Goal: Transaction & Acquisition: Purchase product/service

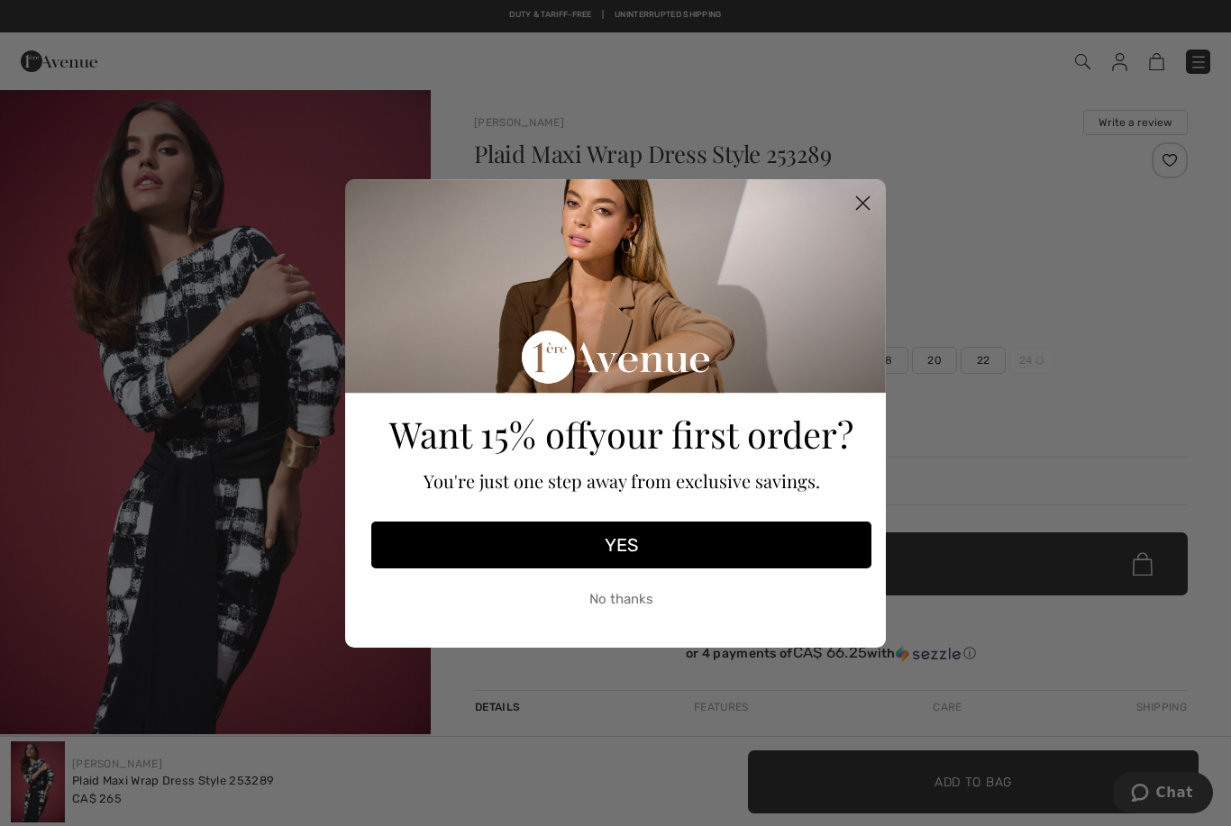
click at [869, 206] on circle "Close dialog" at bounding box center [863, 202] width 30 height 30
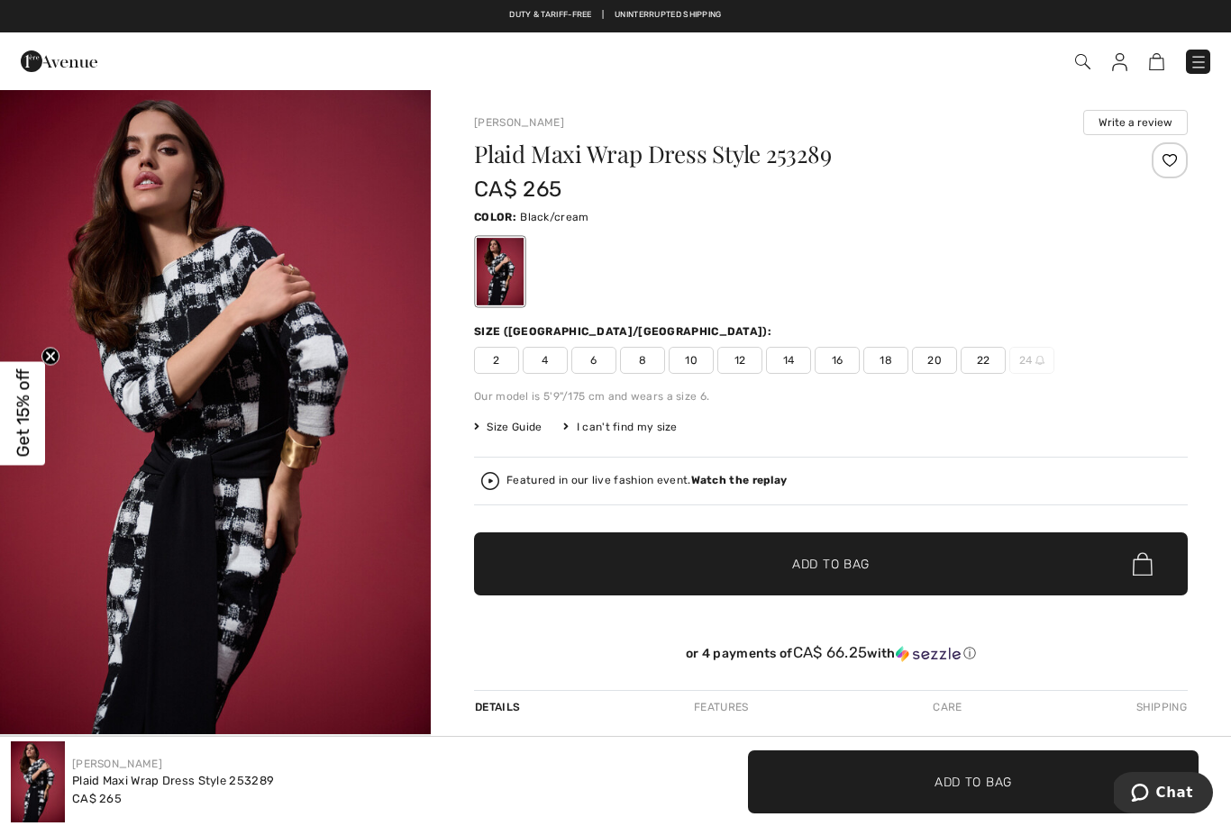
click at [1205, 56] on img at bounding box center [1198, 62] width 18 height 18
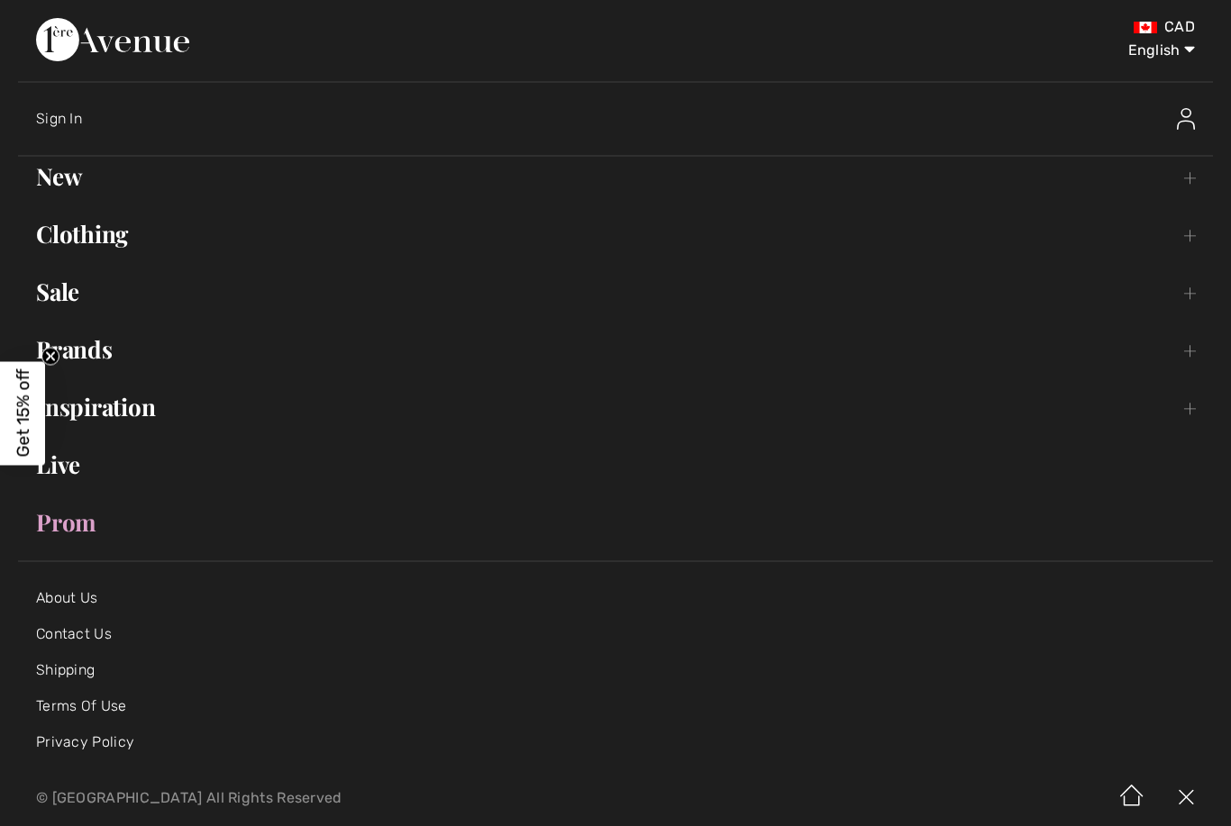
click at [88, 354] on link "Brands Open submenu" at bounding box center [615, 350] width 1194 height 40
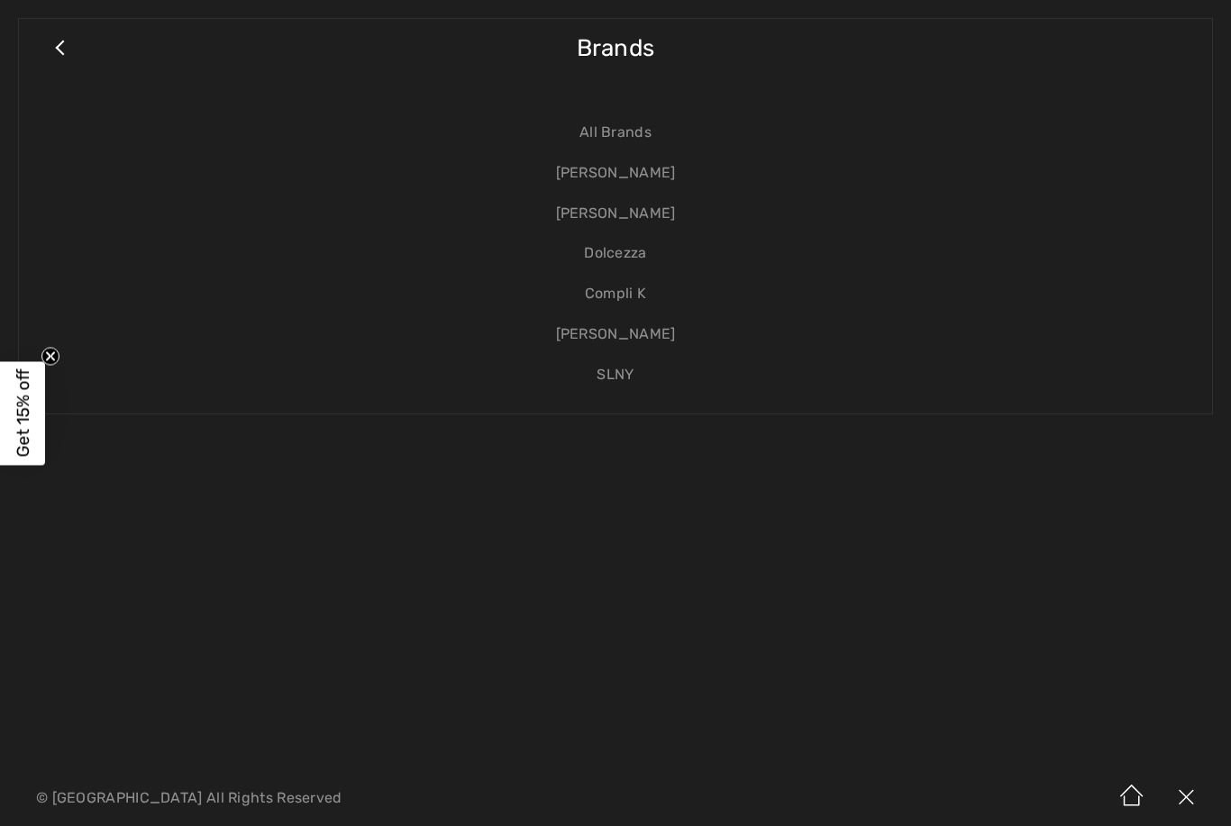
click at [650, 167] on link "[PERSON_NAME]" at bounding box center [615, 173] width 1157 height 41
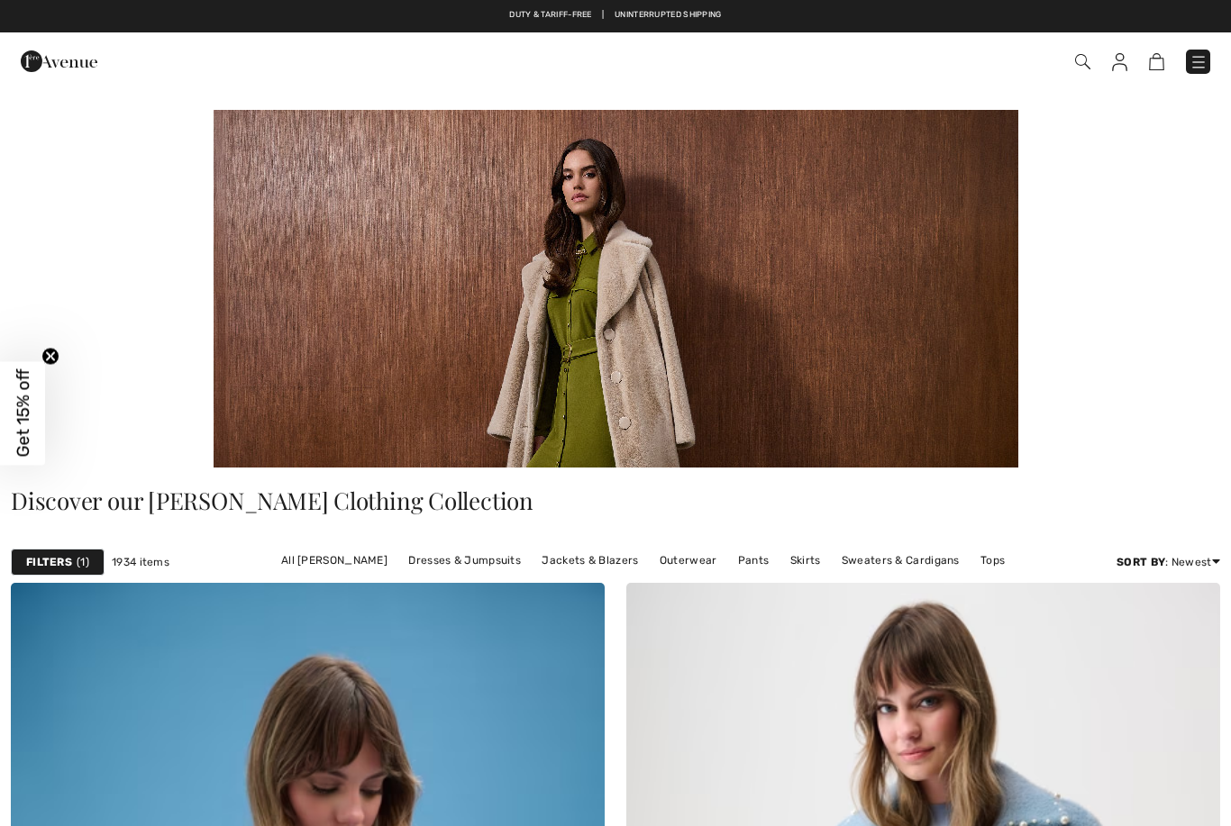
checkbox input "true"
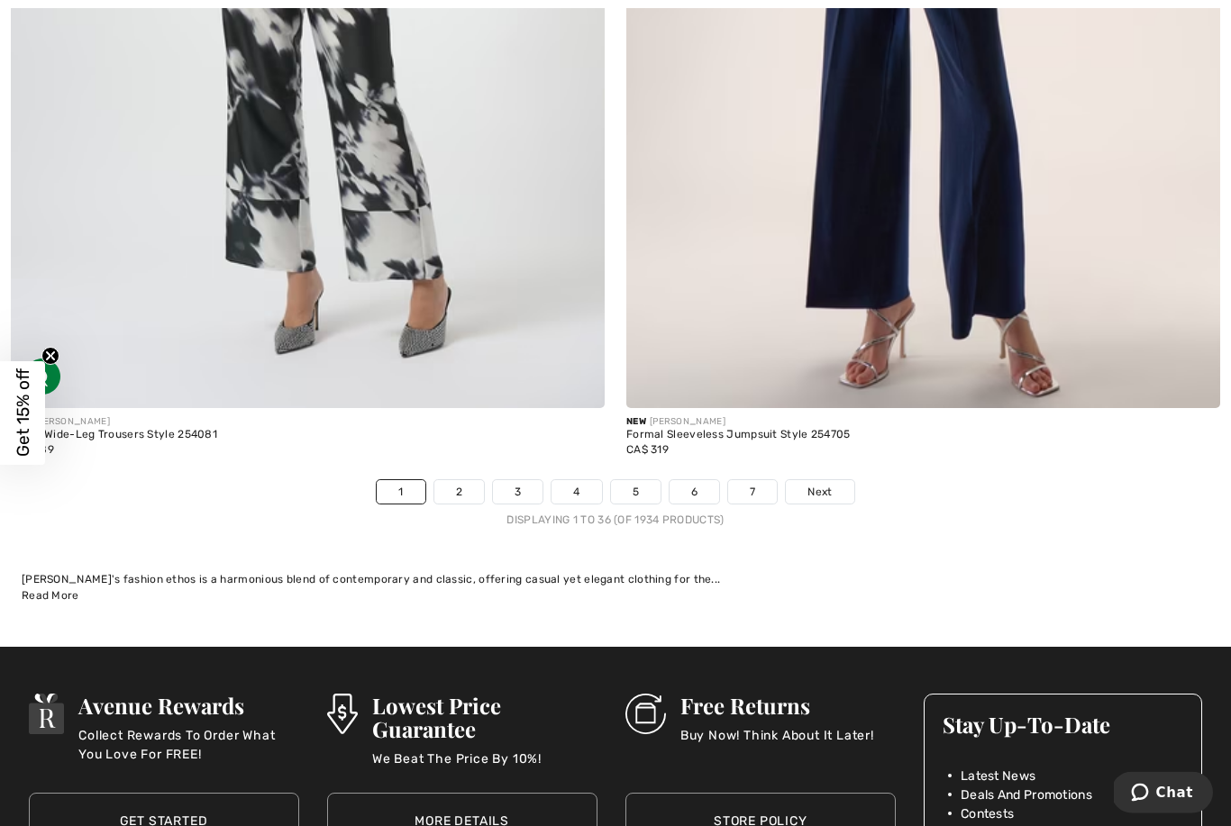
scroll to position [17914, 0]
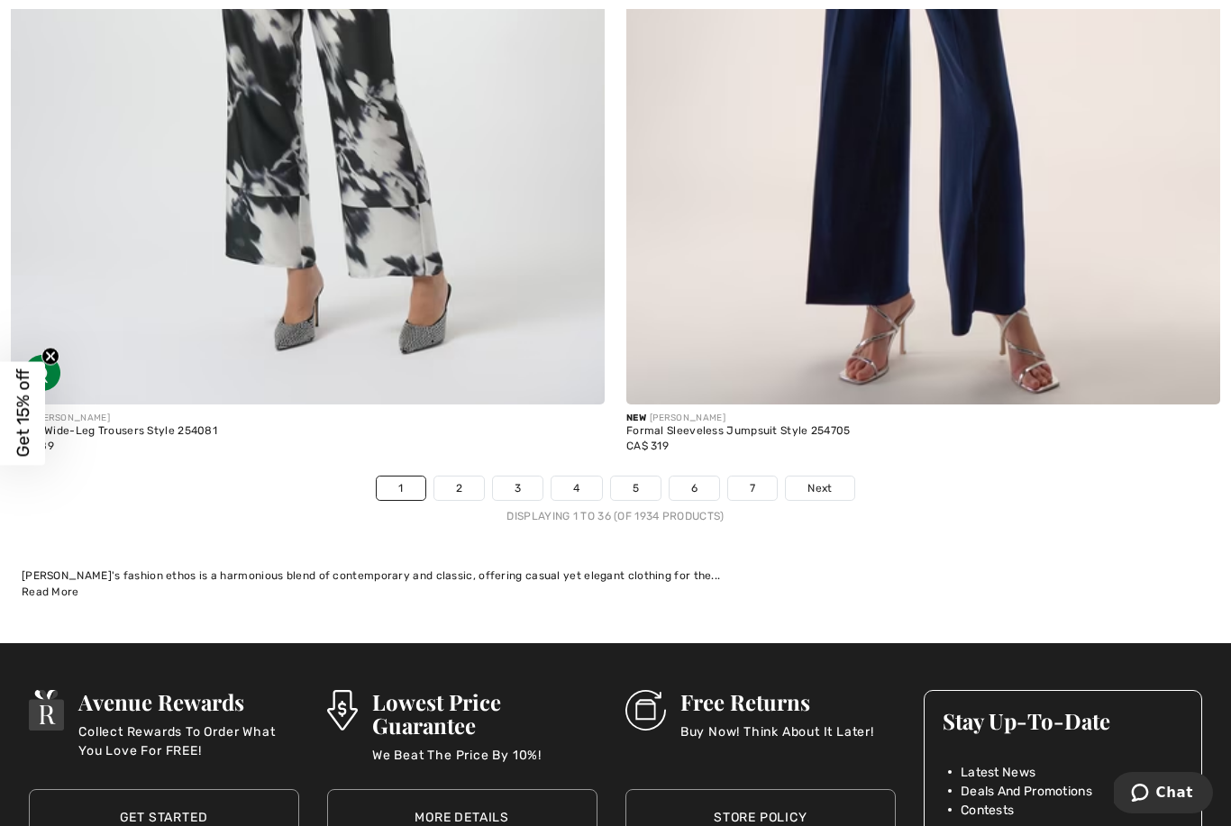
click at [456, 477] on link "2" at bounding box center [459, 488] width 50 height 23
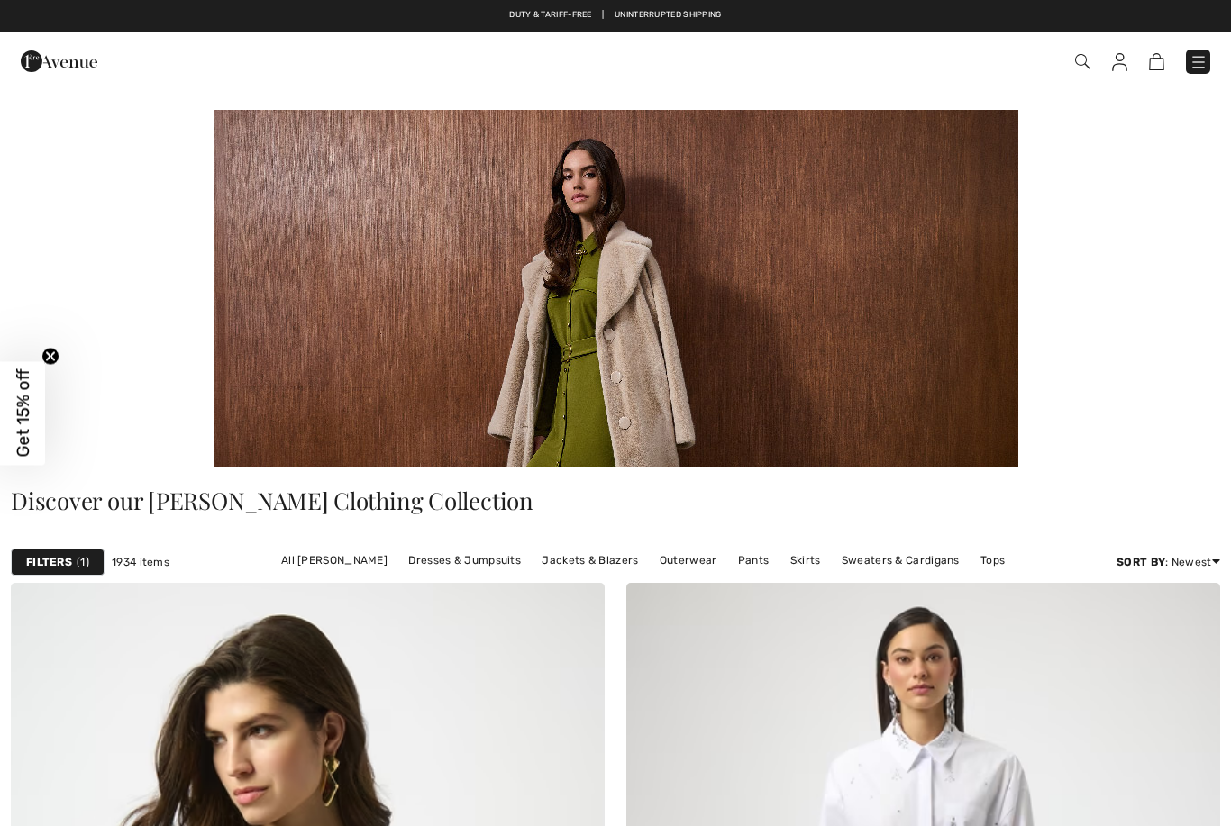
checkbox input "true"
click at [1080, 64] on img at bounding box center [1082, 61] width 15 height 15
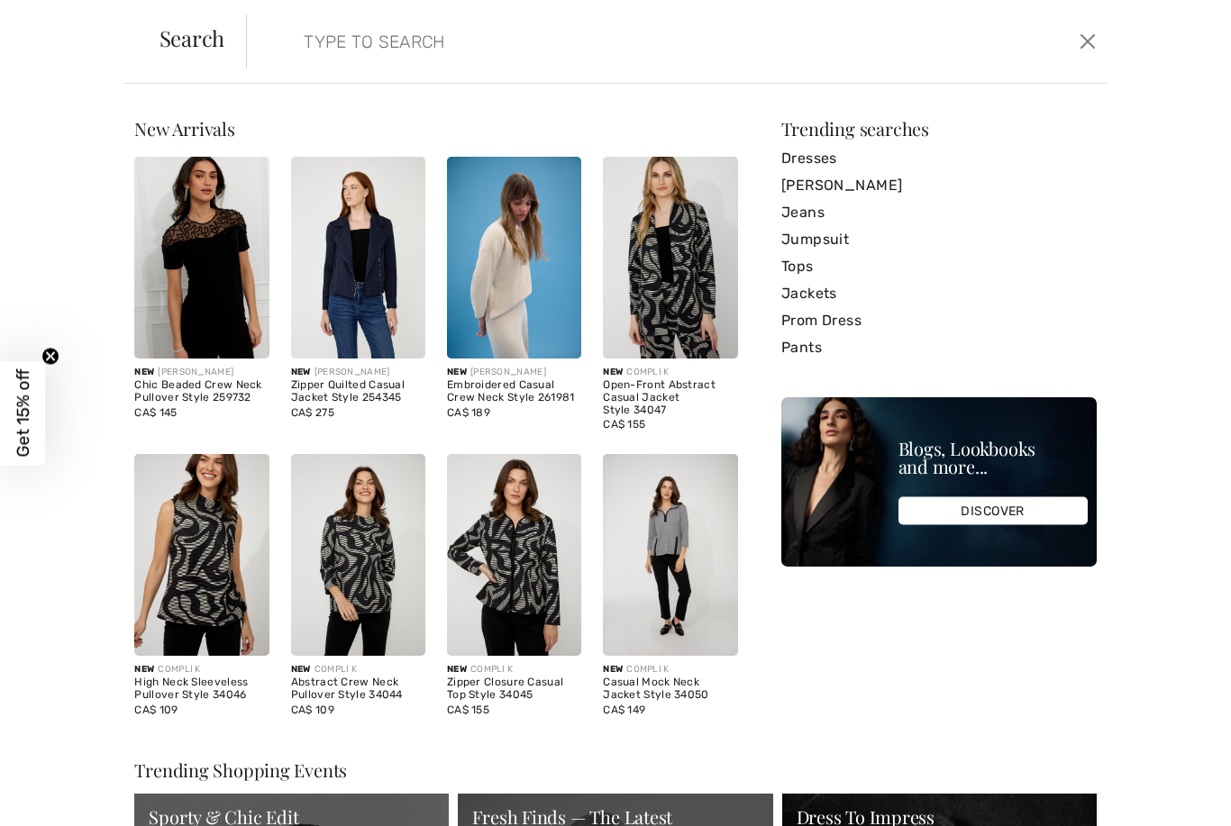
click at [360, 51] on input "search" at bounding box center [583, 41] width 587 height 54
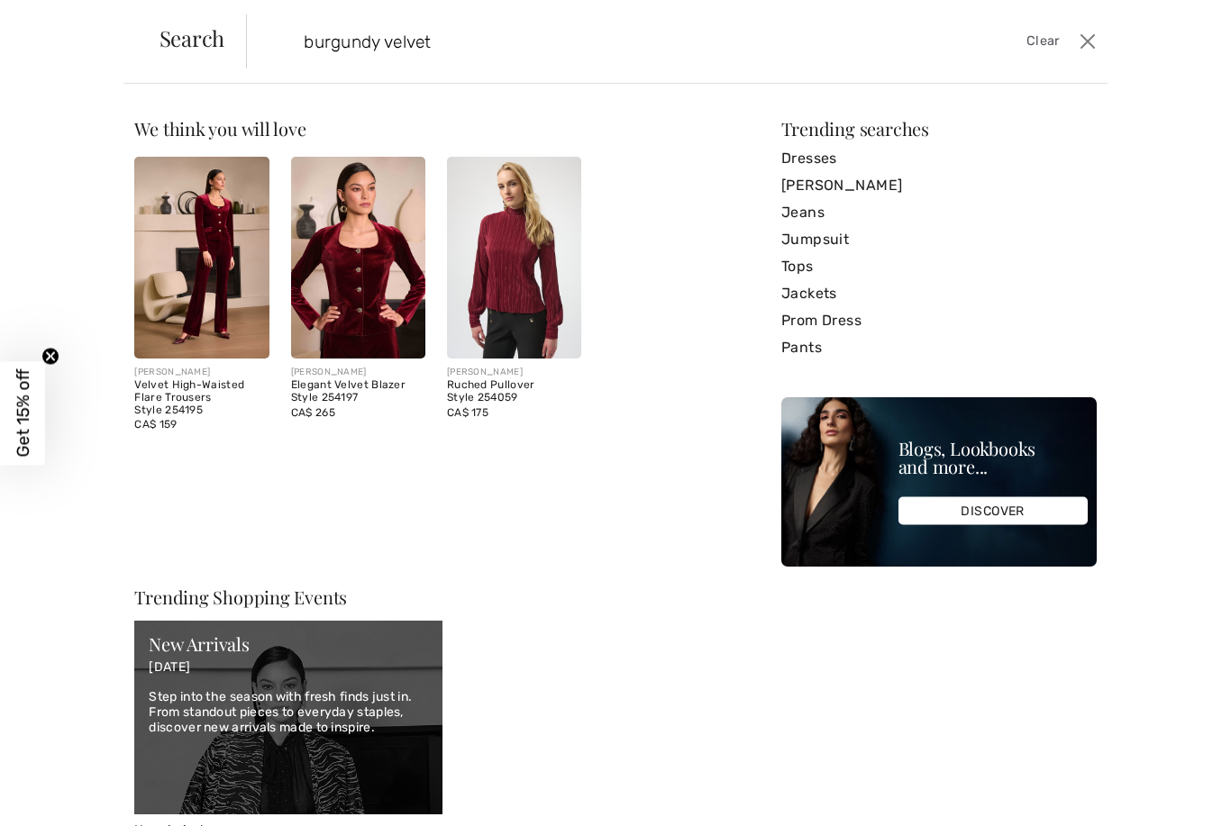
type input "burgundy velvet"
click at [353, 280] on img at bounding box center [358, 258] width 134 height 202
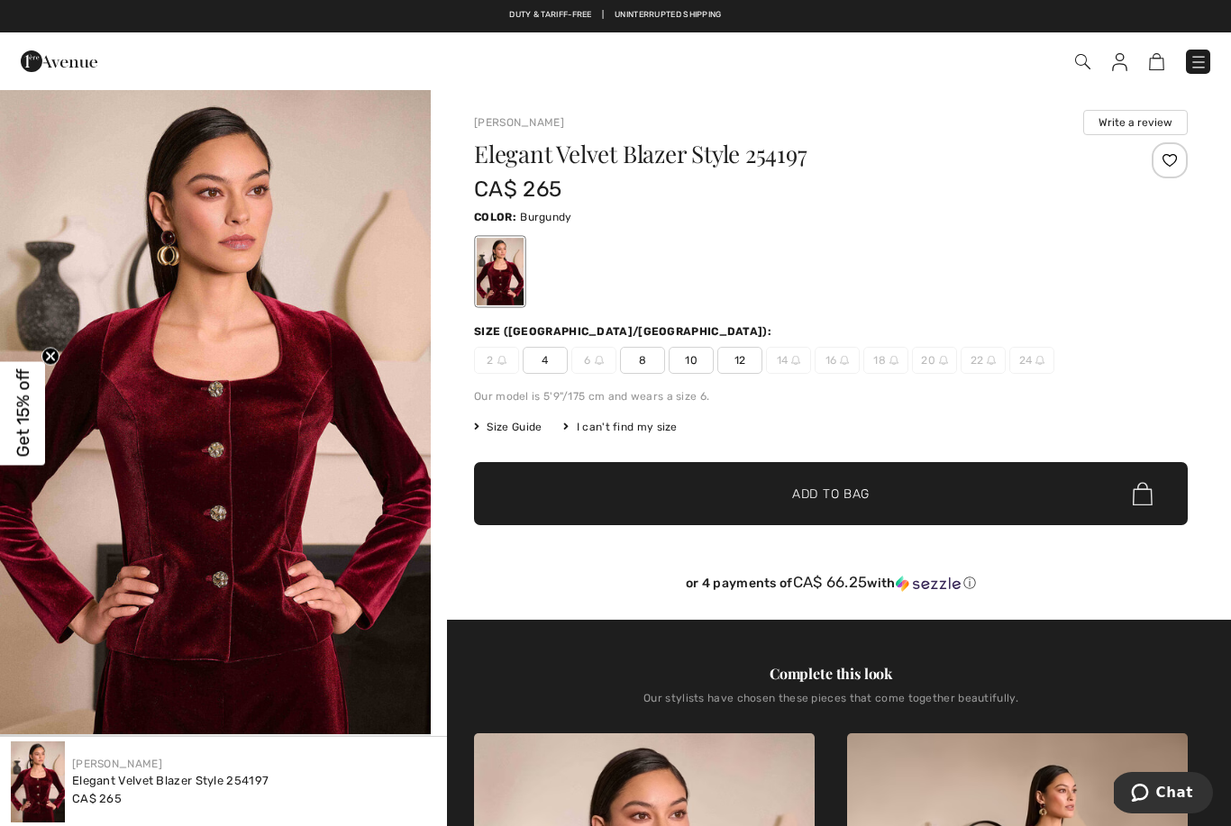
click at [549, 361] on span "4" at bounding box center [544, 360] width 45 height 27
click at [832, 493] on span "Add to Bag" at bounding box center [830, 494] width 77 height 19
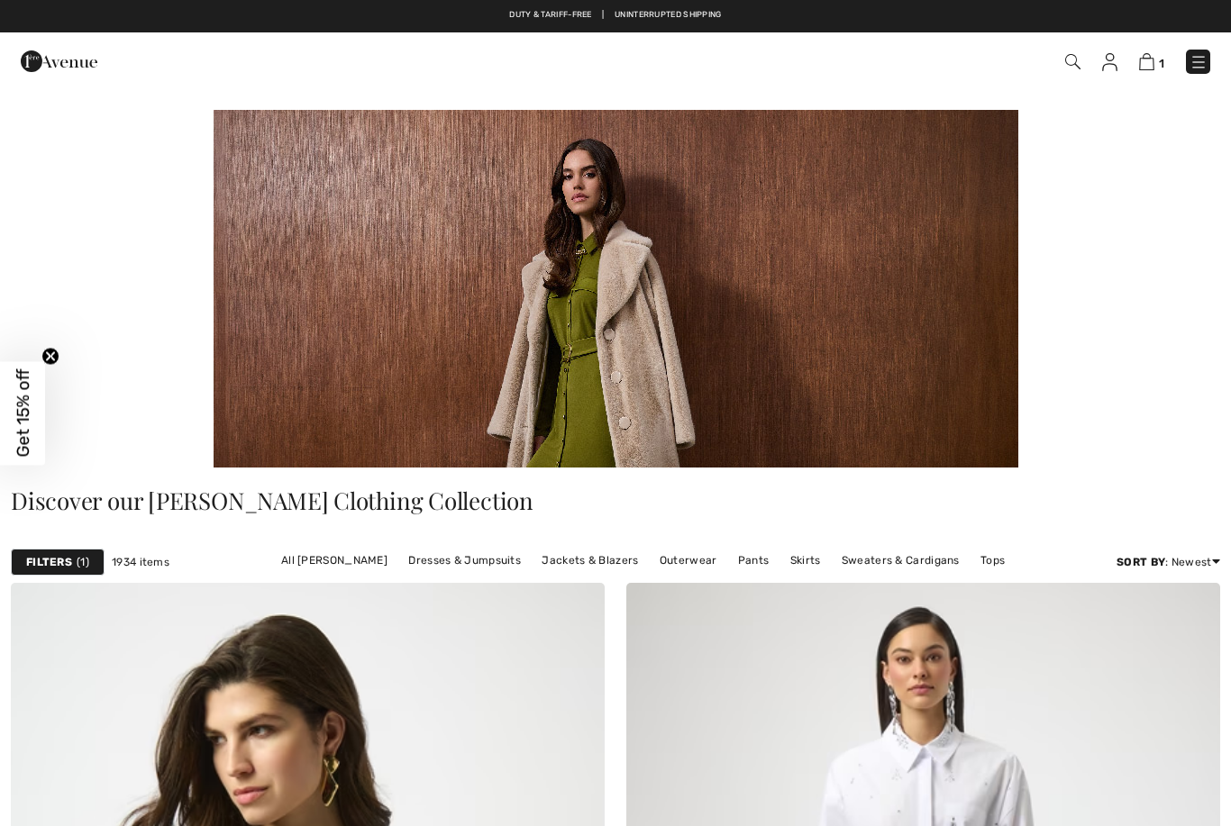
checkbox input "true"
click at [1067, 65] on img at bounding box center [1072, 61] width 15 height 15
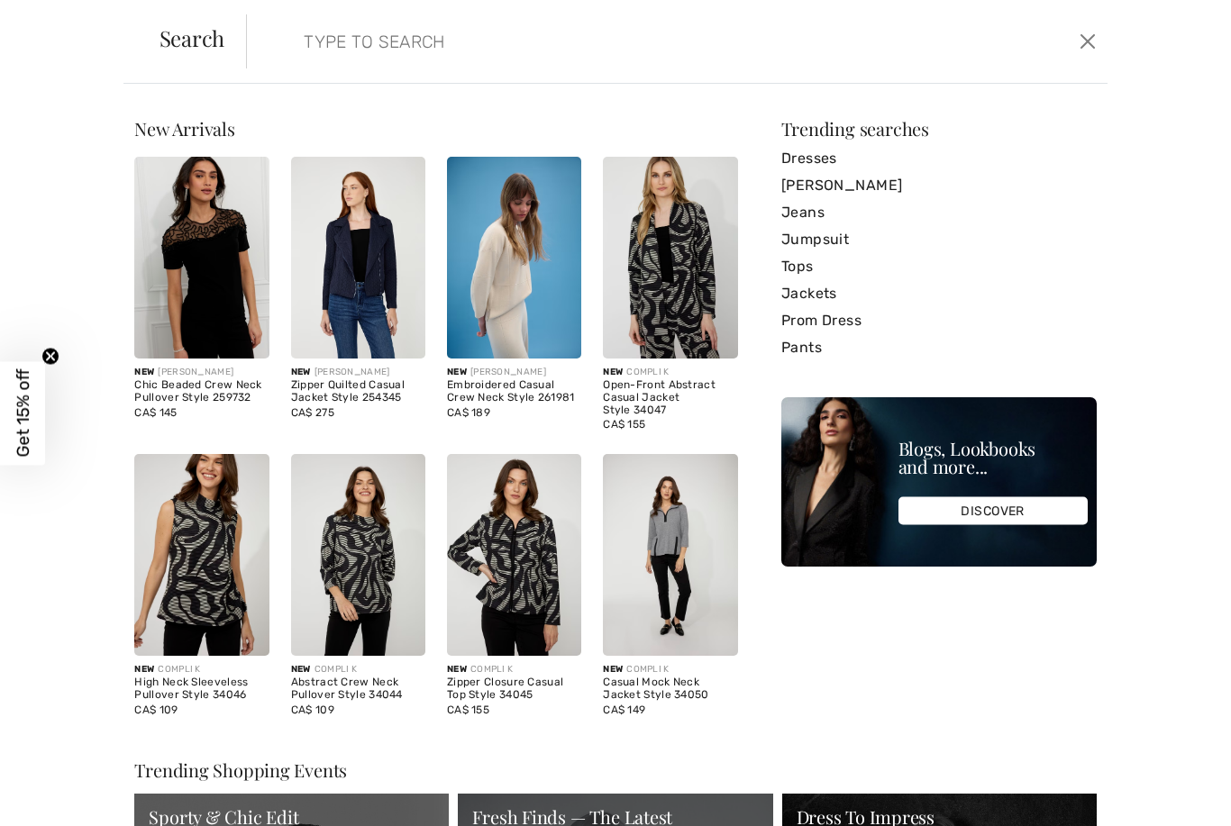
click at [343, 39] on input "search" at bounding box center [583, 41] width 587 height 54
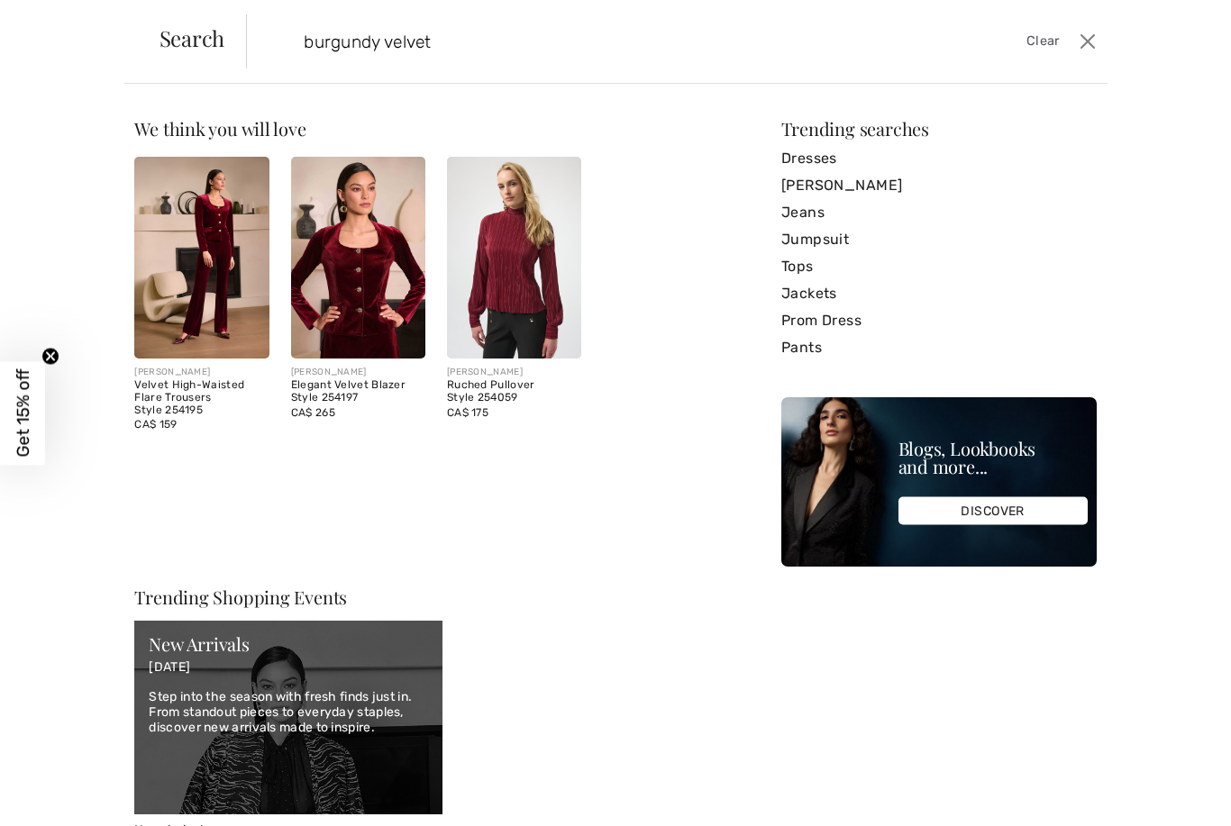
type input "burgundy velvet"
click at [182, 278] on img at bounding box center [201, 258] width 134 height 202
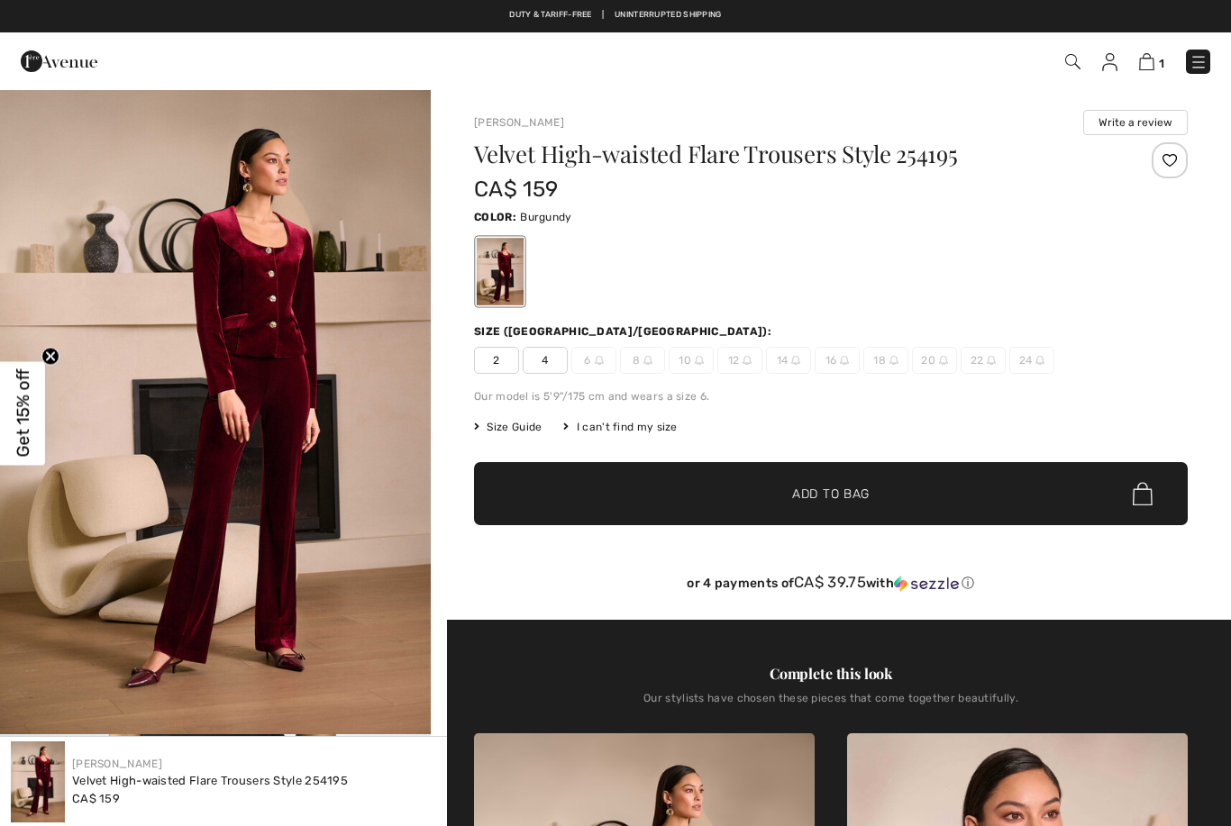
checkbox input "true"
click at [553, 359] on span "4" at bounding box center [544, 360] width 45 height 27
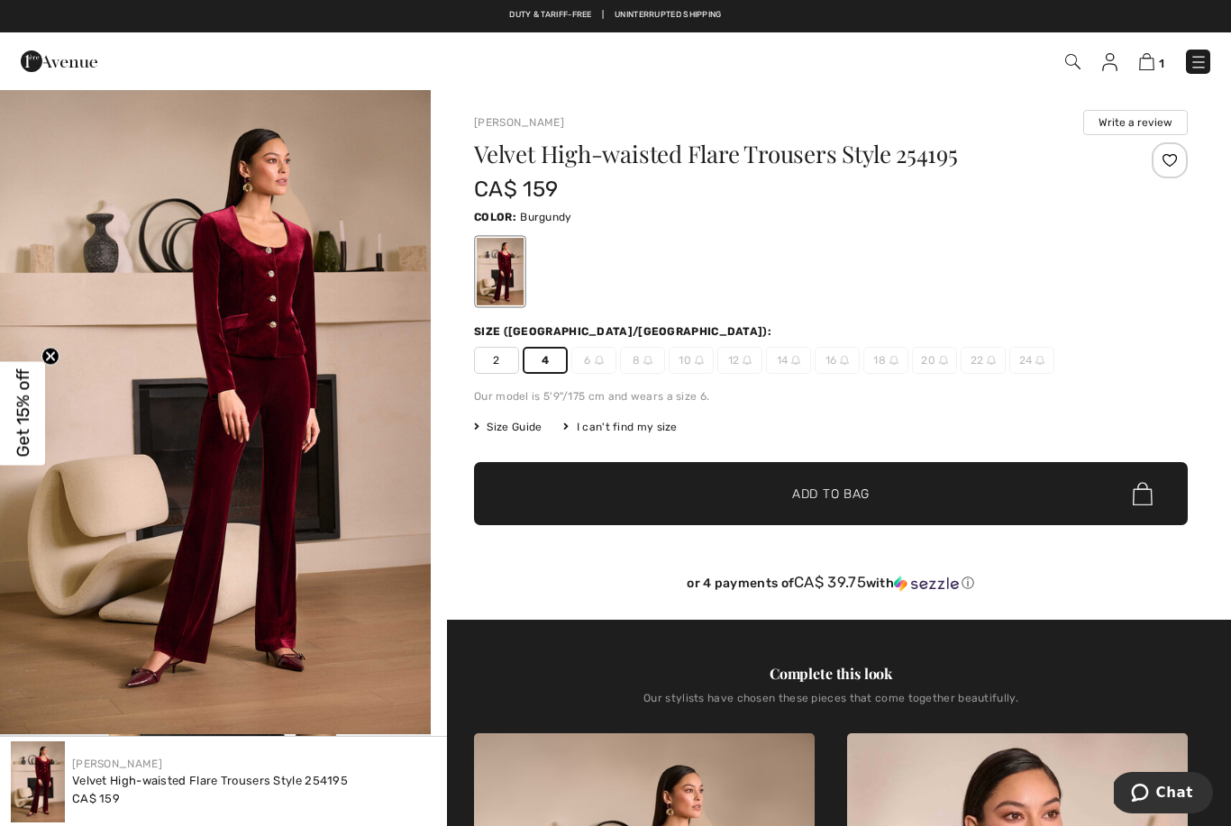
click at [801, 498] on span "Add to Bag" at bounding box center [830, 494] width 77 height 19
click at [1064, 66] on img at bounding box center [1070, 61] width 15 height 15
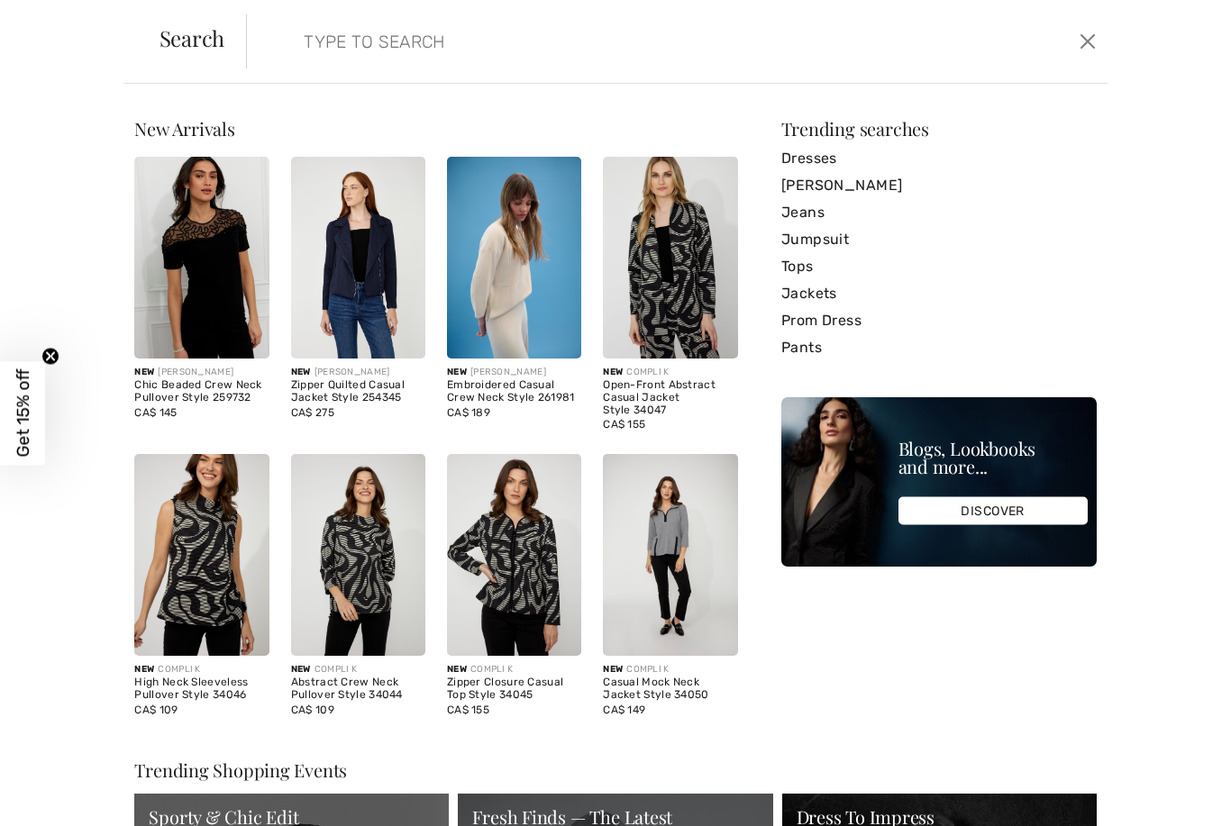
click at [373, 35] on input "search" at bounding box center [583, 41] width 587 height 54
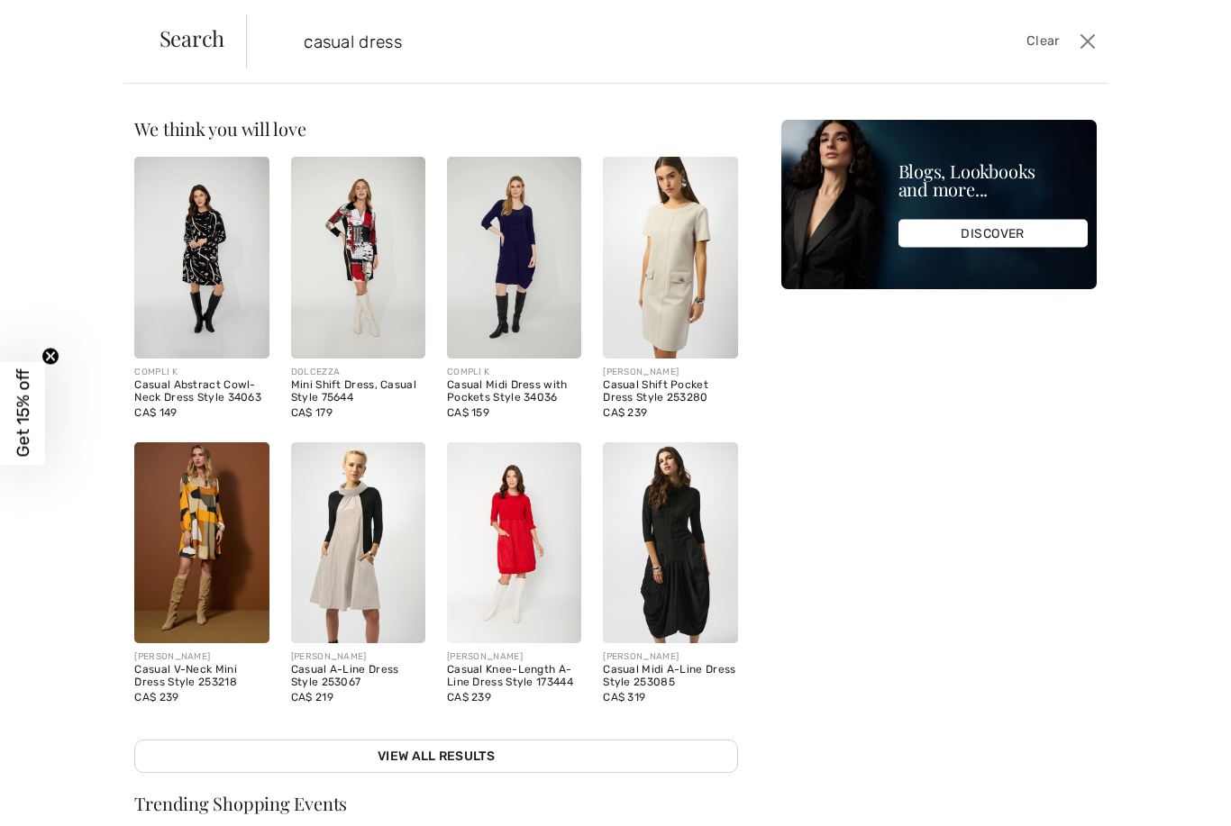
type input "casual dress"
click at [346, 278] on img at bounding box center [358, 258] width 134 height 202
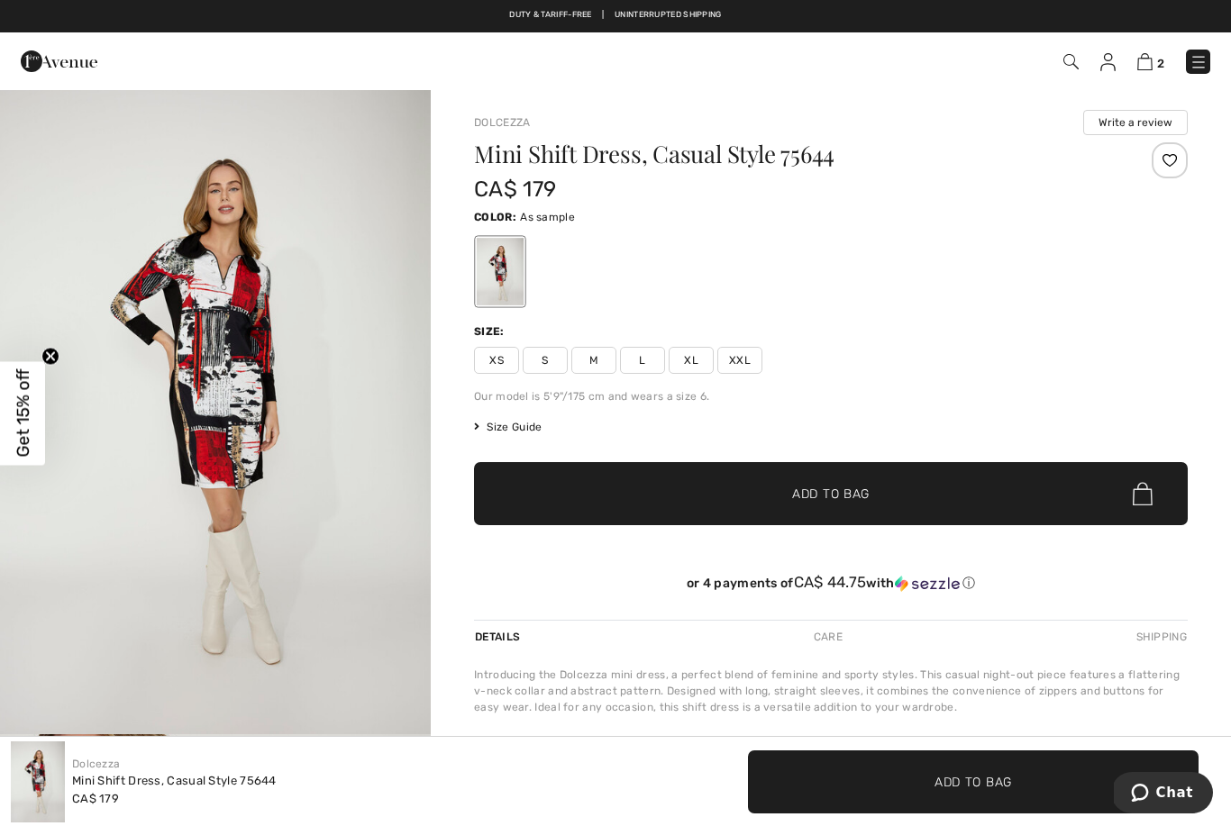
click at [546, 364] on span "S" at bounding box center [544, 360] width 45 height 27
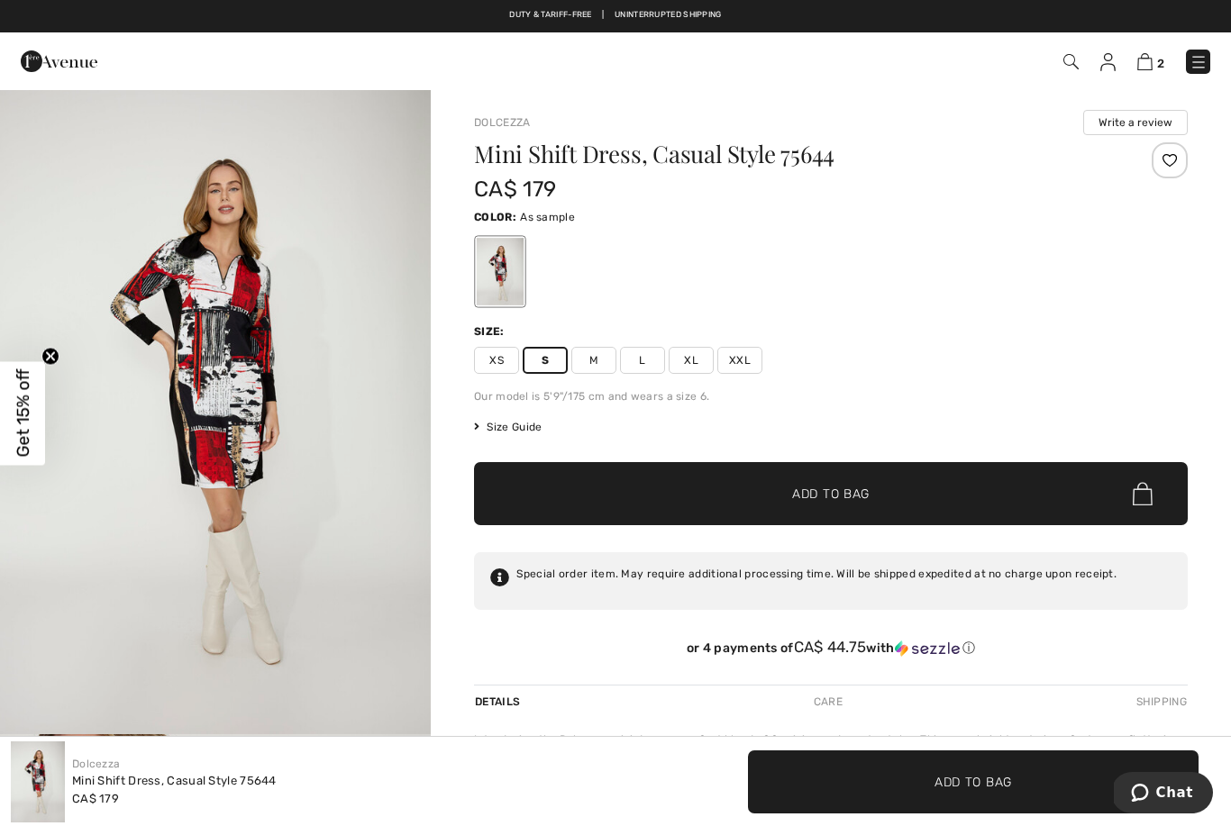
click at [860, 499] on span "Add to Bag" at bounding box center [830, 494] width 77 height 19
click at [1201, 57] on img at bounding box center [1198, 62] width 18 height 18
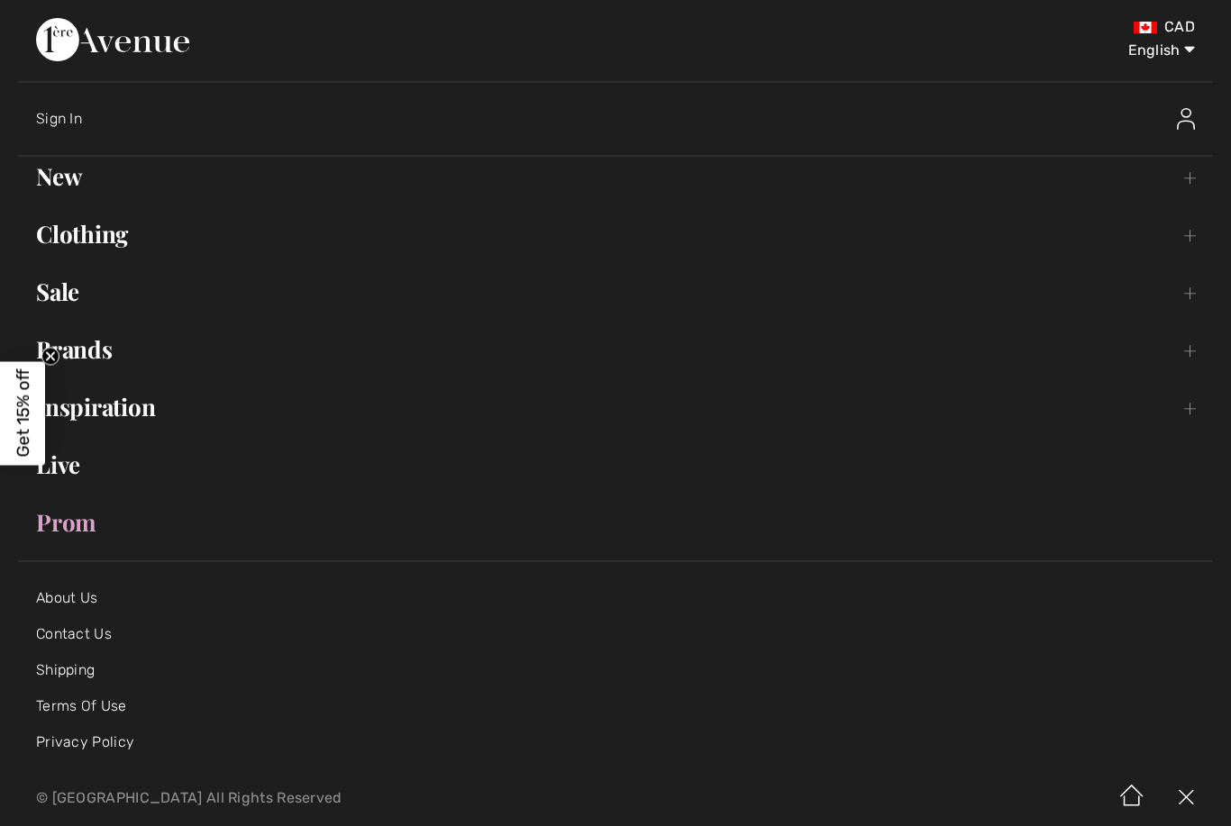
click at [87, 352] on link "Brands Open submenu" at bounding box center [615, 350] width 1194 height 40
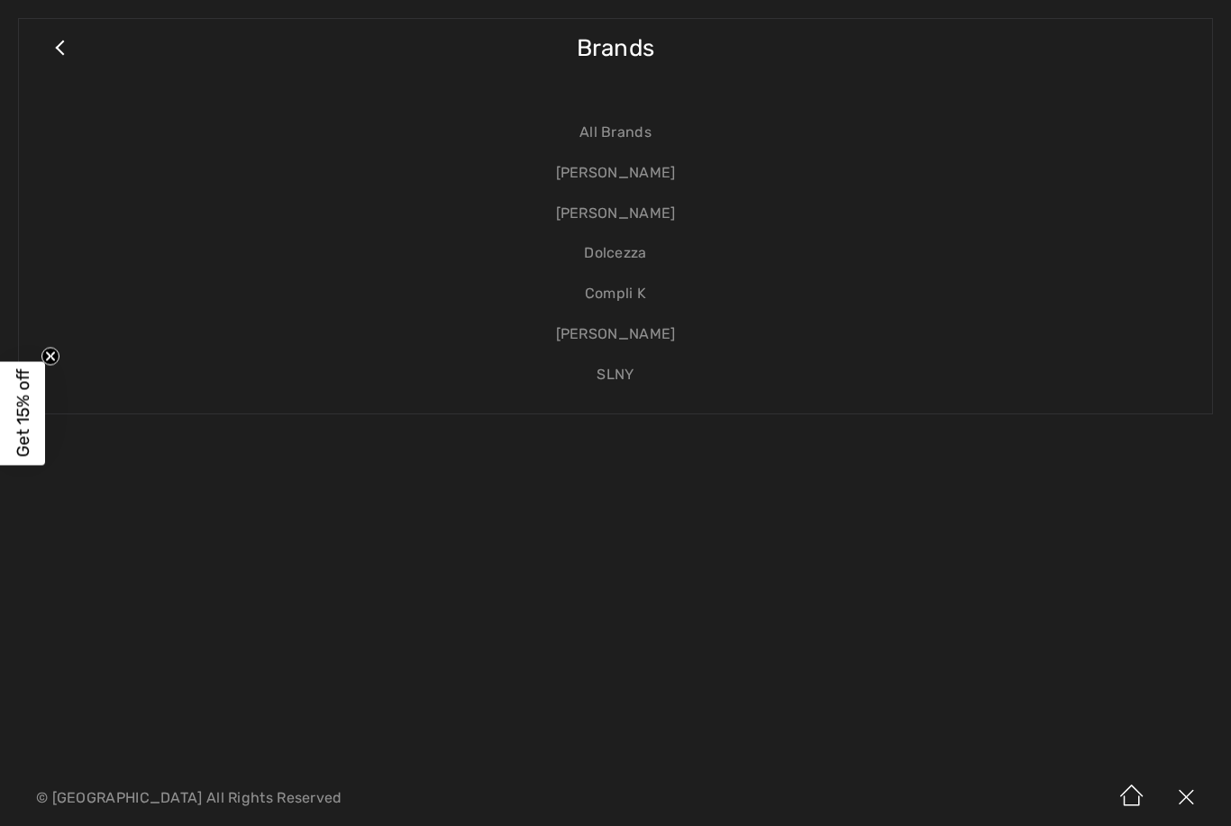
click at [622, 211] on link "[PERSON_NAME]" at bounding box center [615, 214] width 1157 height 41
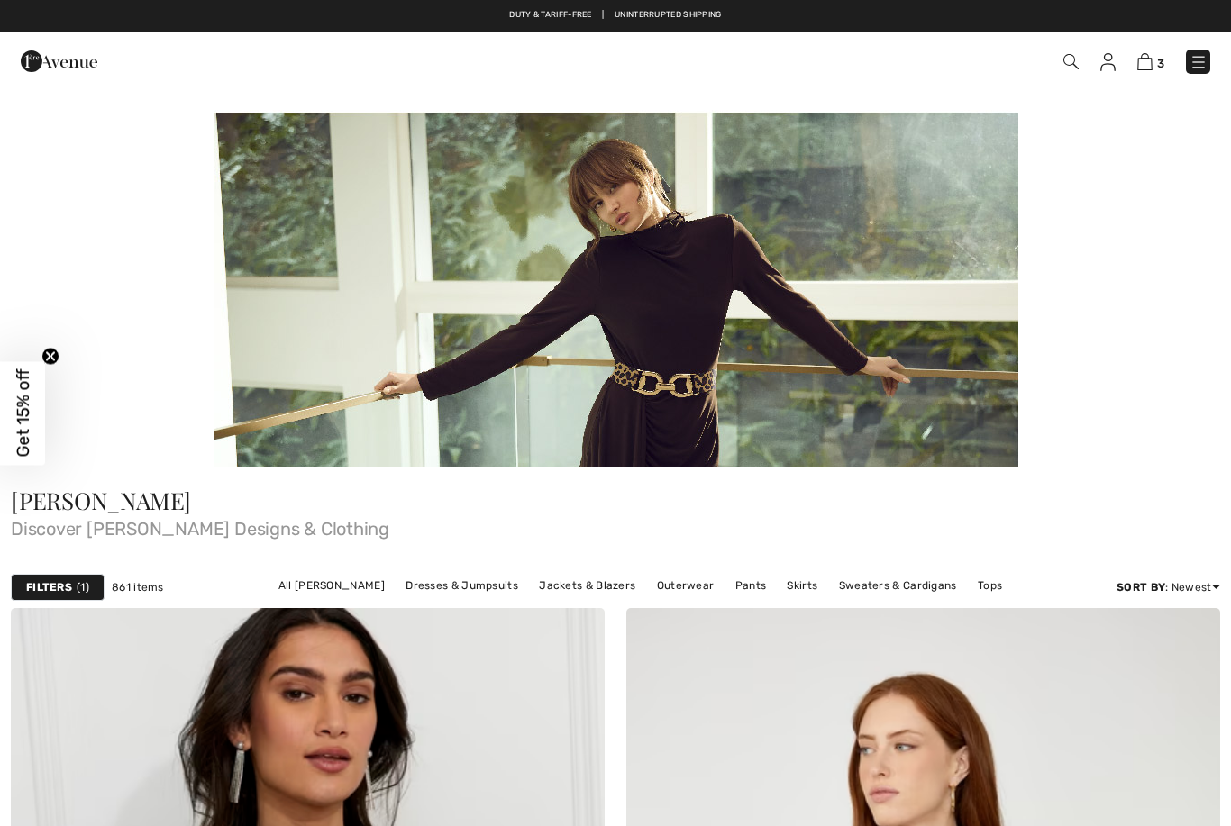
checkbox input "true"
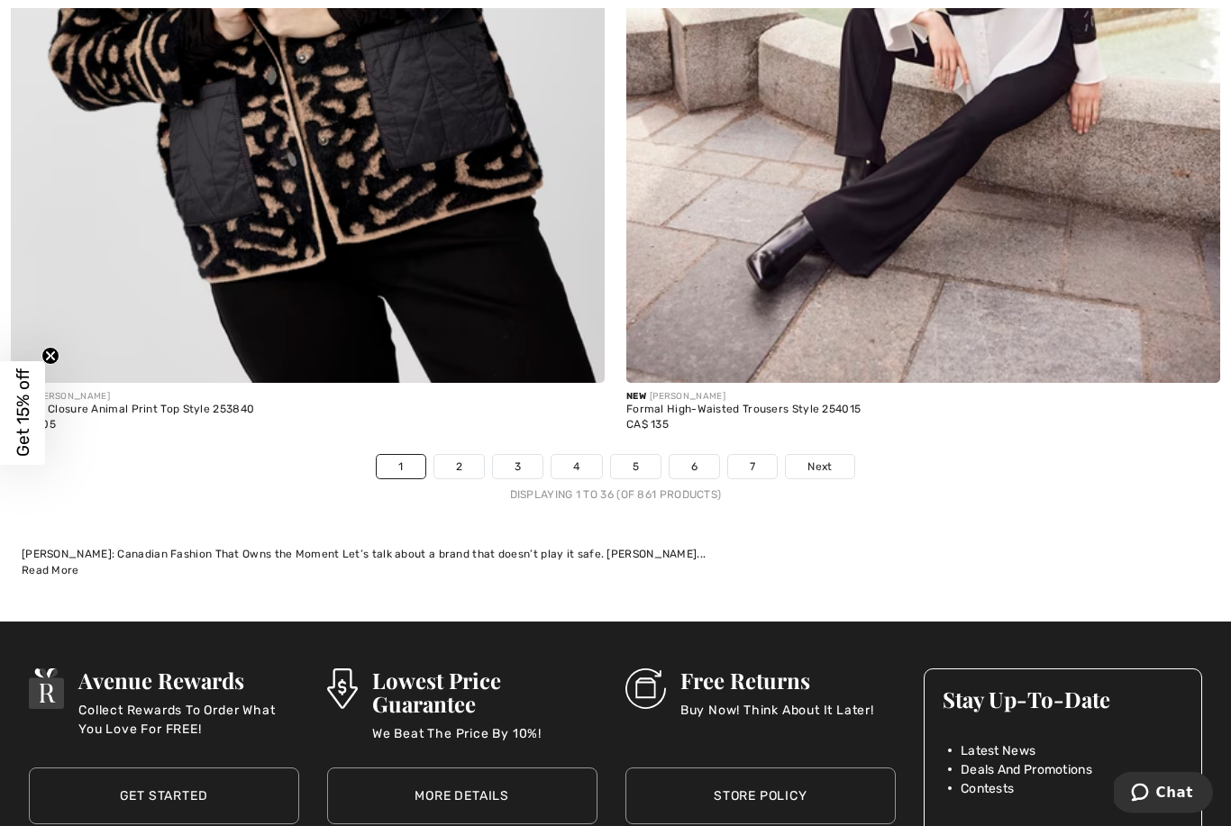
scroll to position [17962, 0]
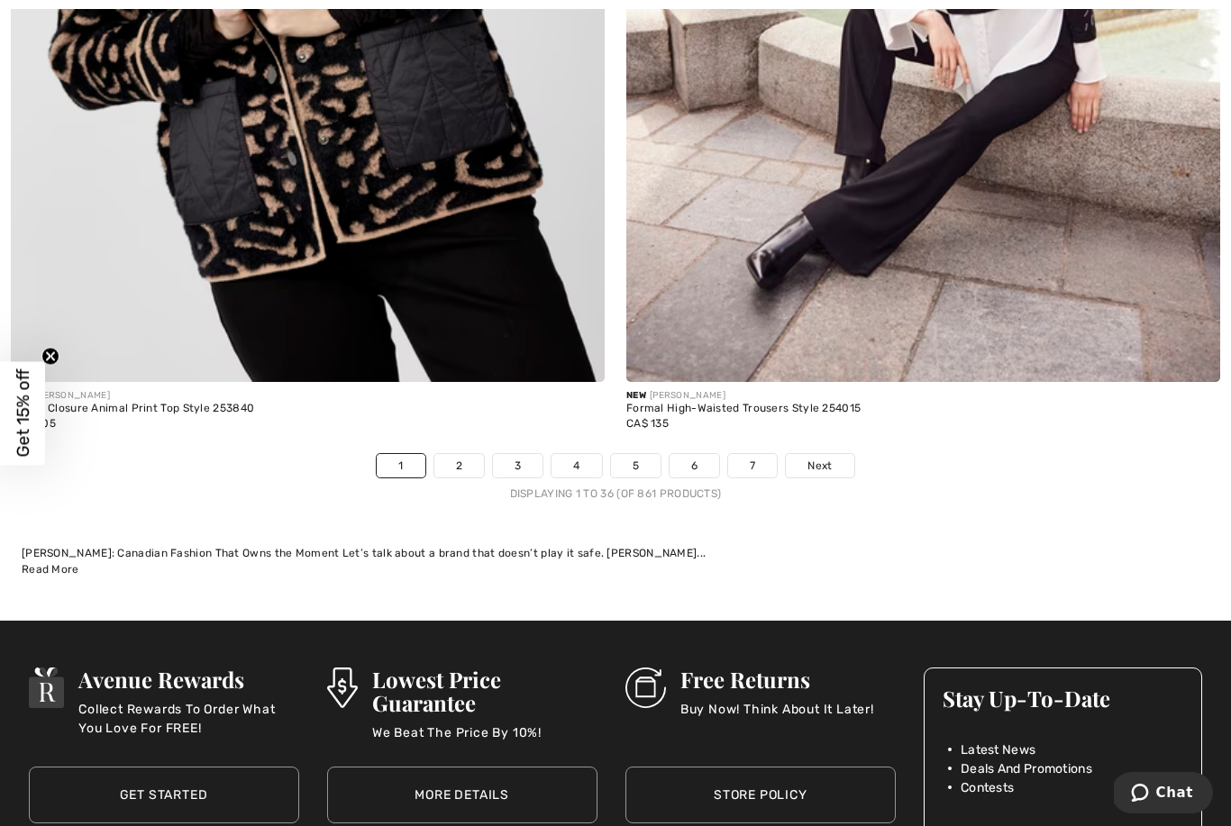
click at [466, 454] on link "2" at bounding box center [459, 465] width 50 height 23
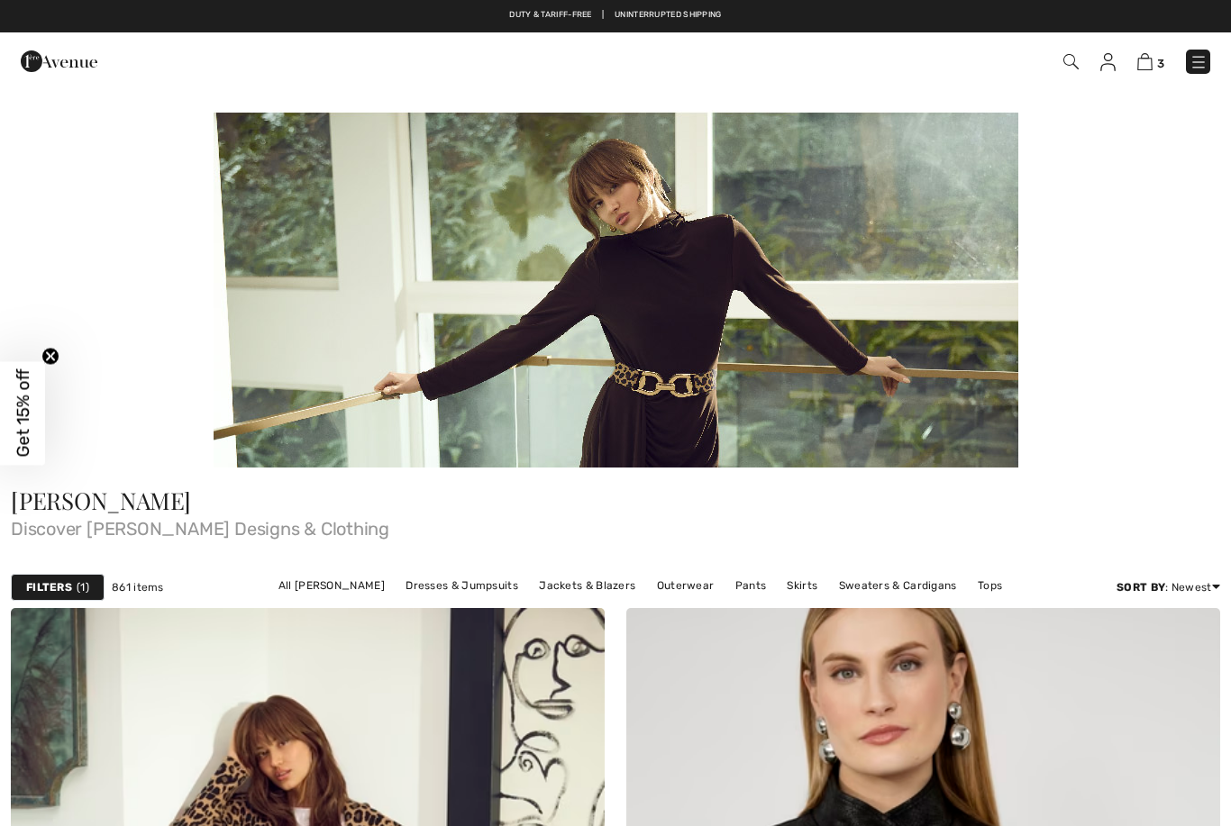
checkbox input "true"
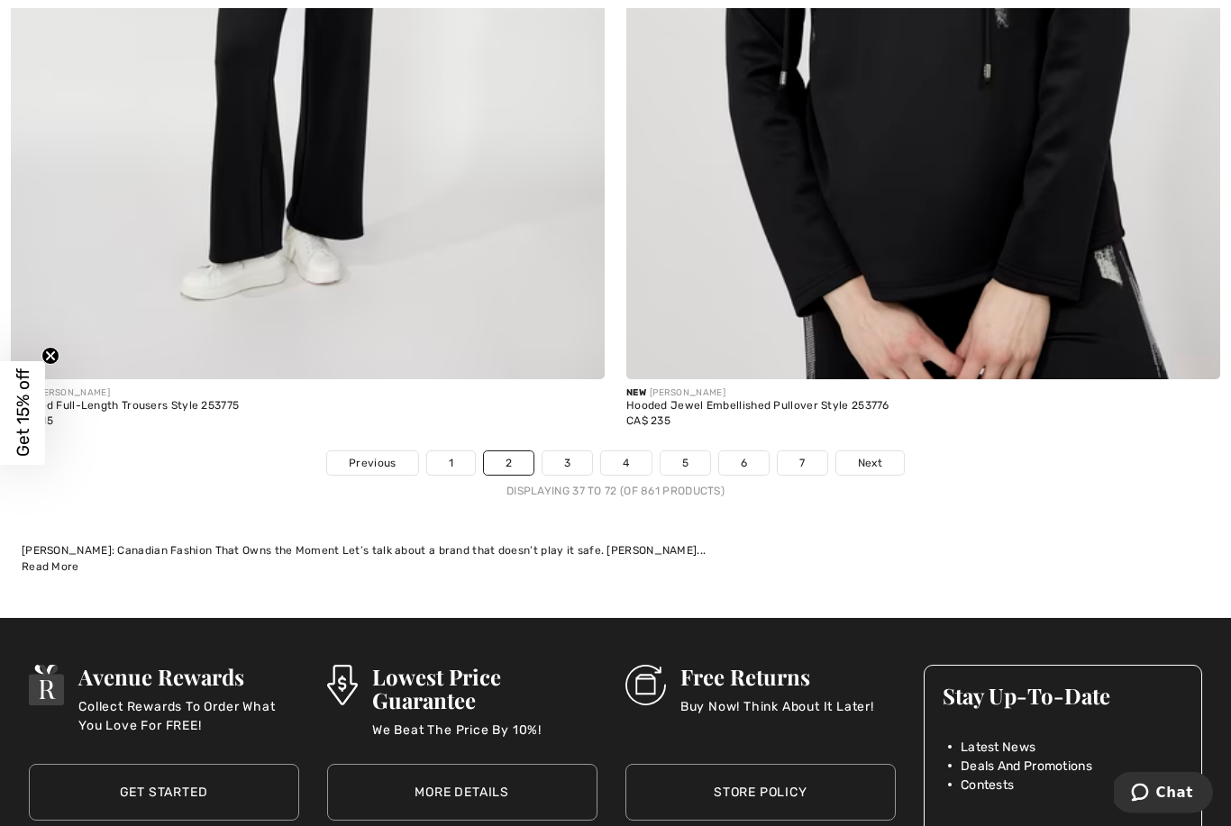
scroll to position [17965, 0]
click at [567, 459] on link "3" at bounding box center [567, 462] width 50 height 23
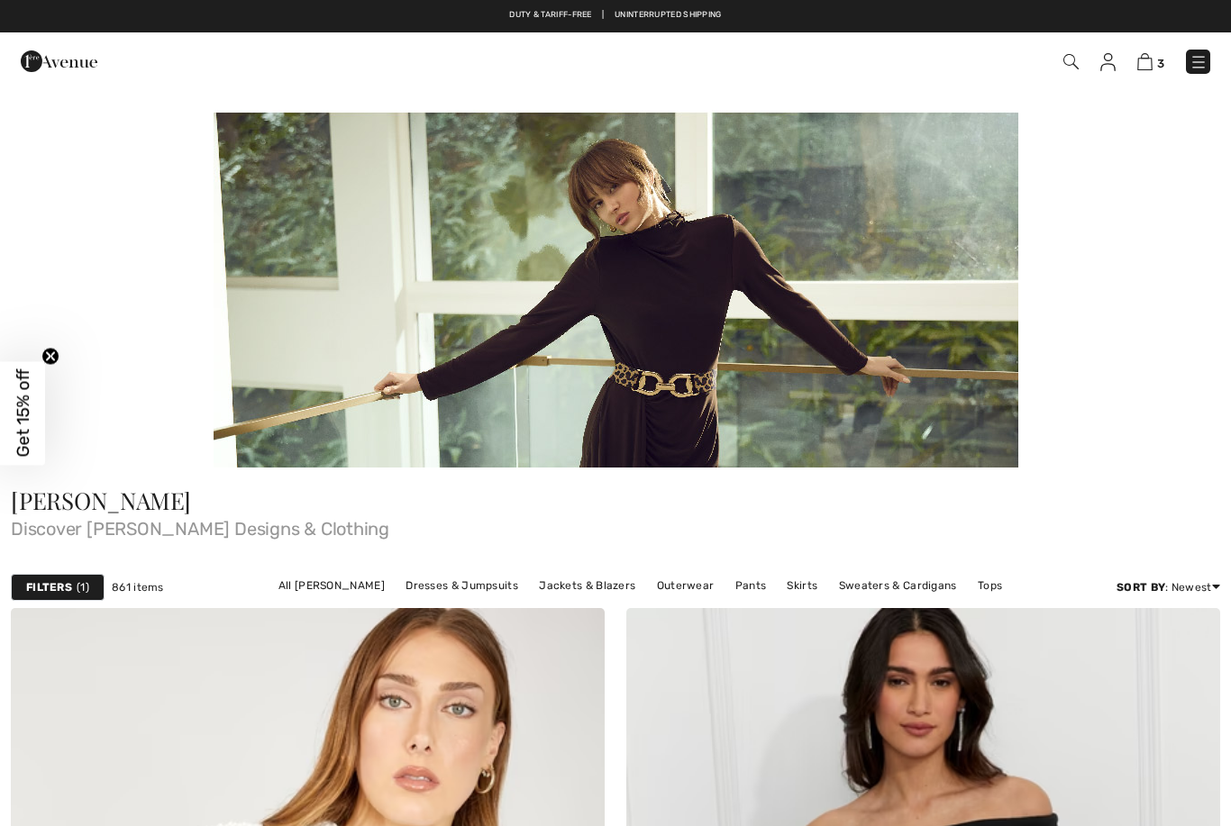
checkbox input "true"
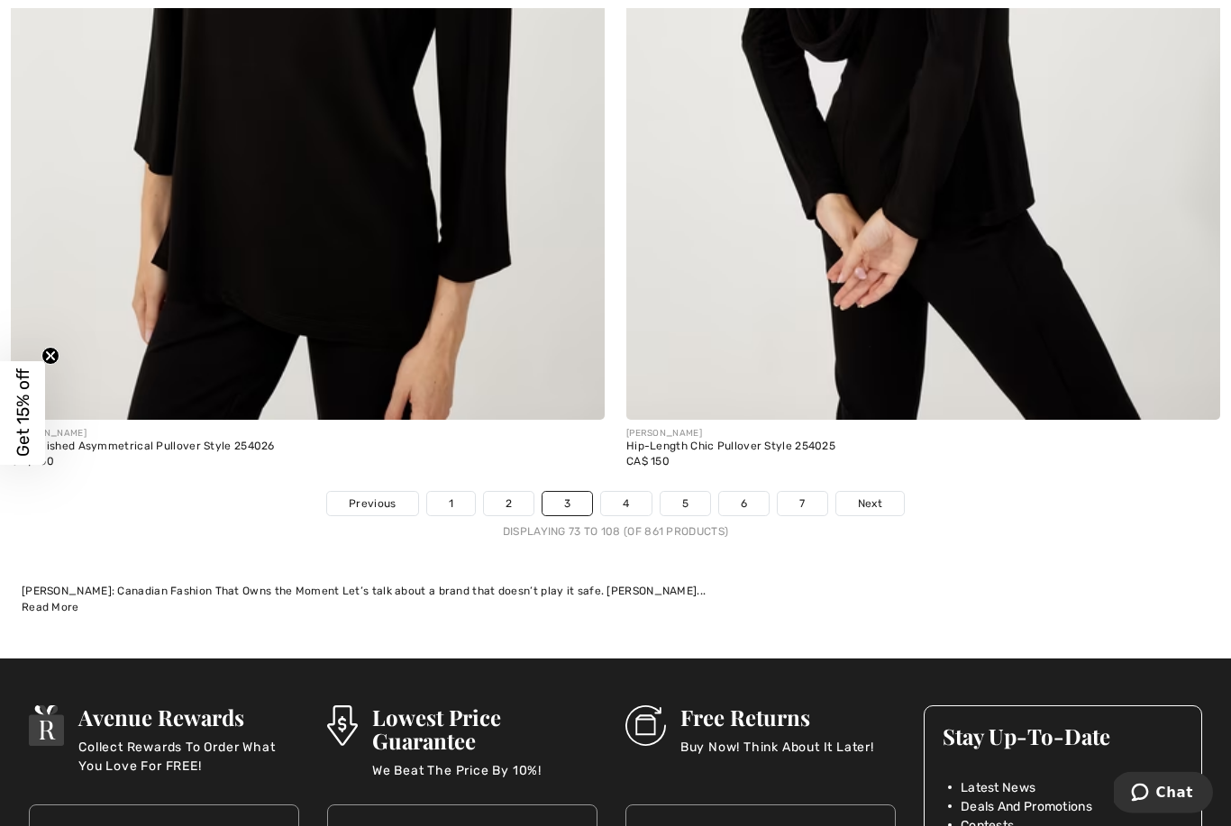
scroll to position [17925, 0]
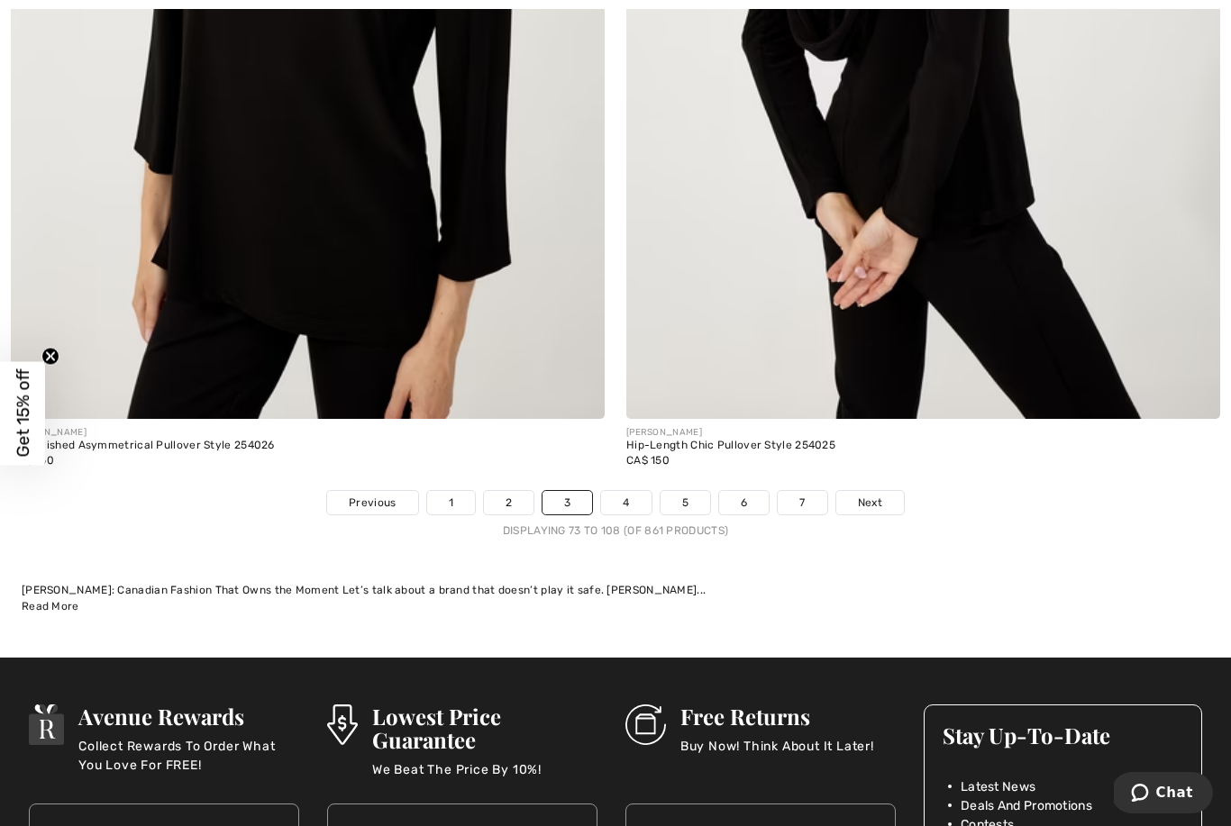
click at [624, 491] on link "4" at bounding box center [626, 502] width 50 height 23
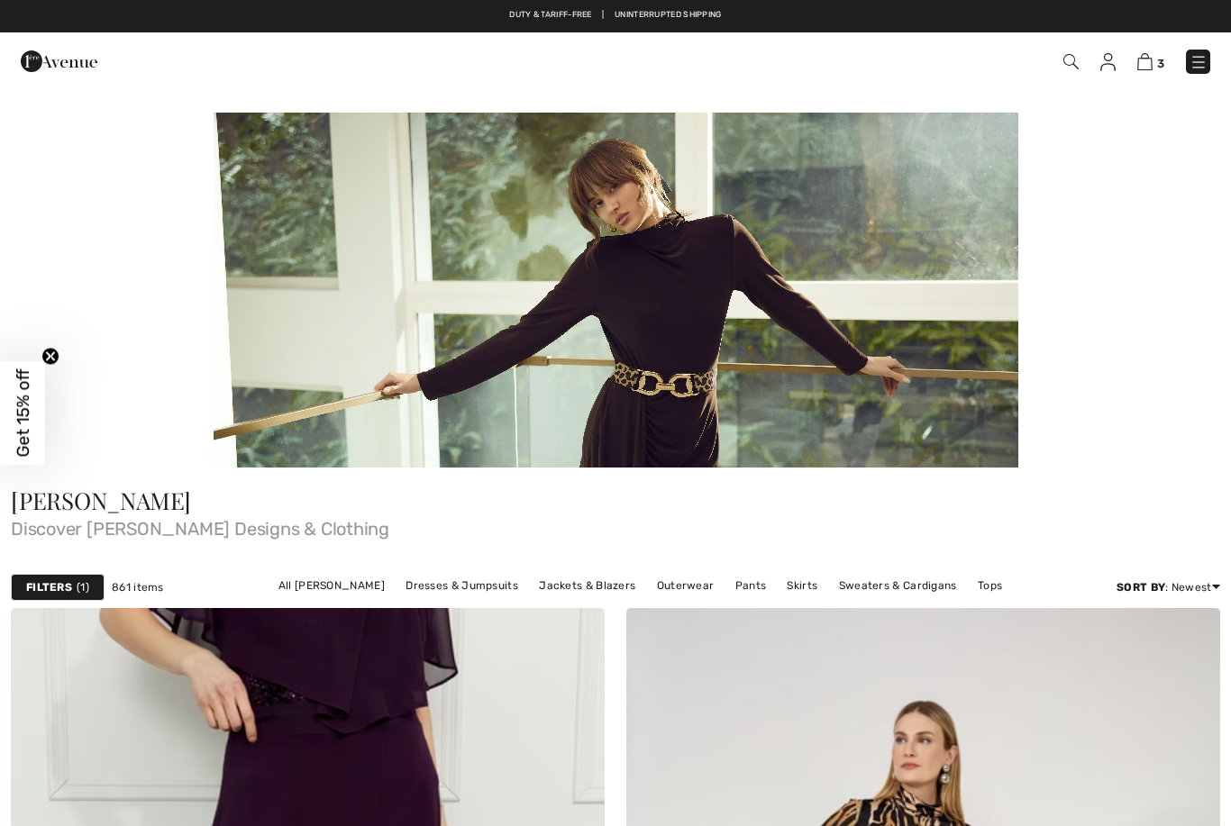
checkbox input "true"
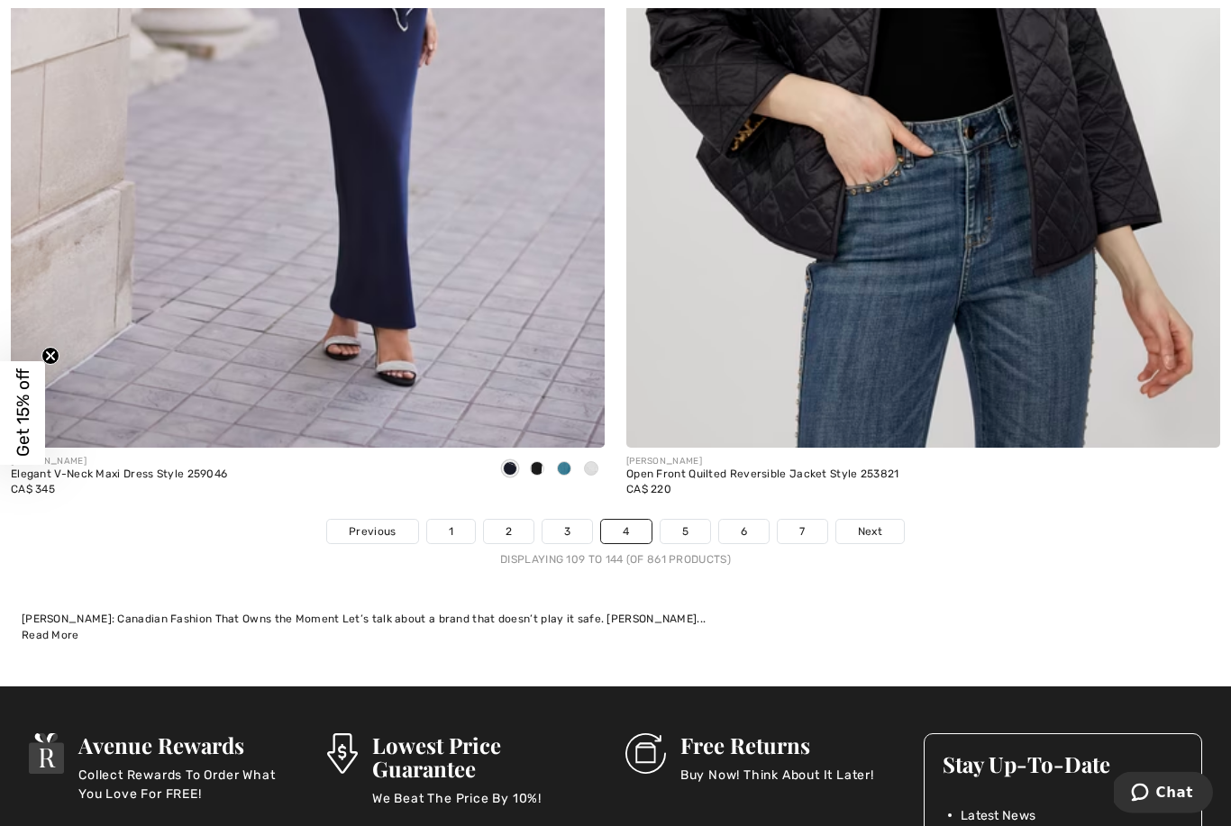
scroll to position [17896, 0]
click at [686, 522] on link "5" at bounding box center [685, 531] width 50 height 23
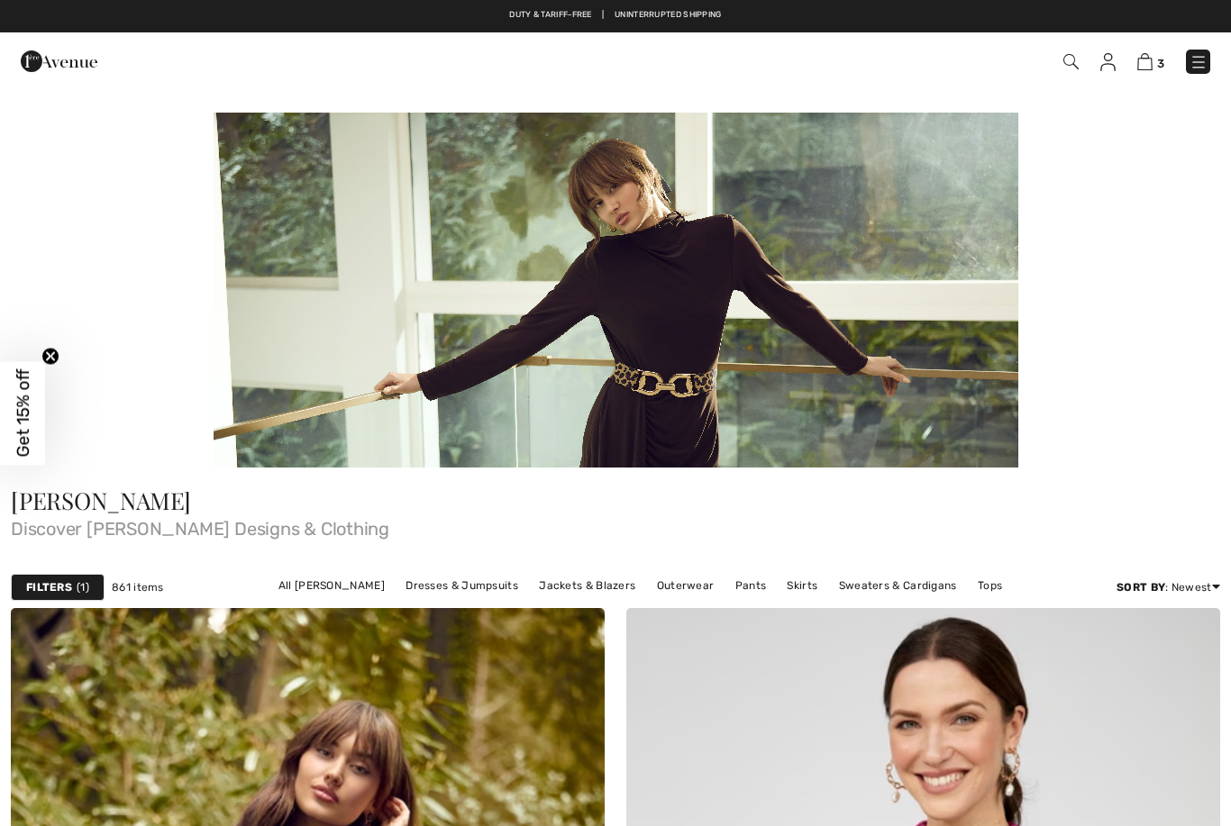
checkbox input "true"
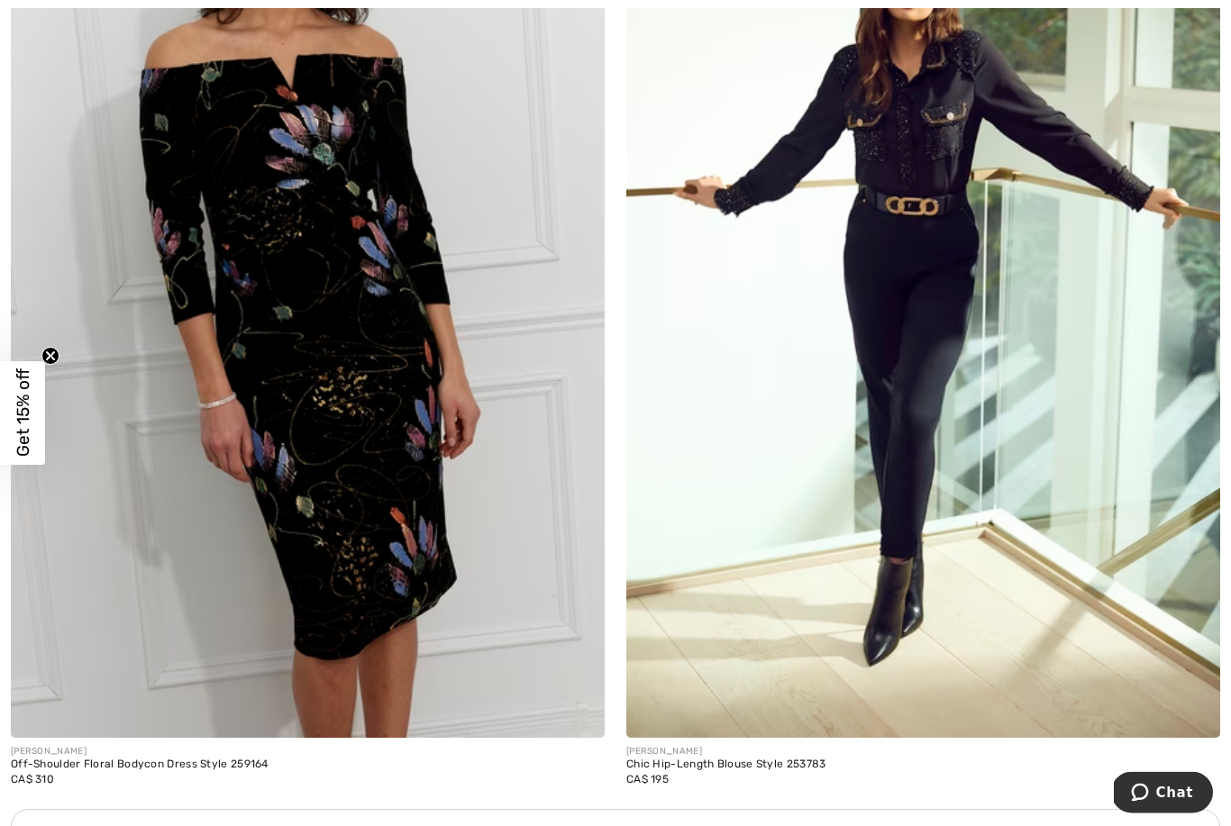
scroll to position [5568, 0]
click at [755, 758] on div "Chic Hip-Length Blouse Style 253783" at bounding box center [726, 764] width 200 height 13
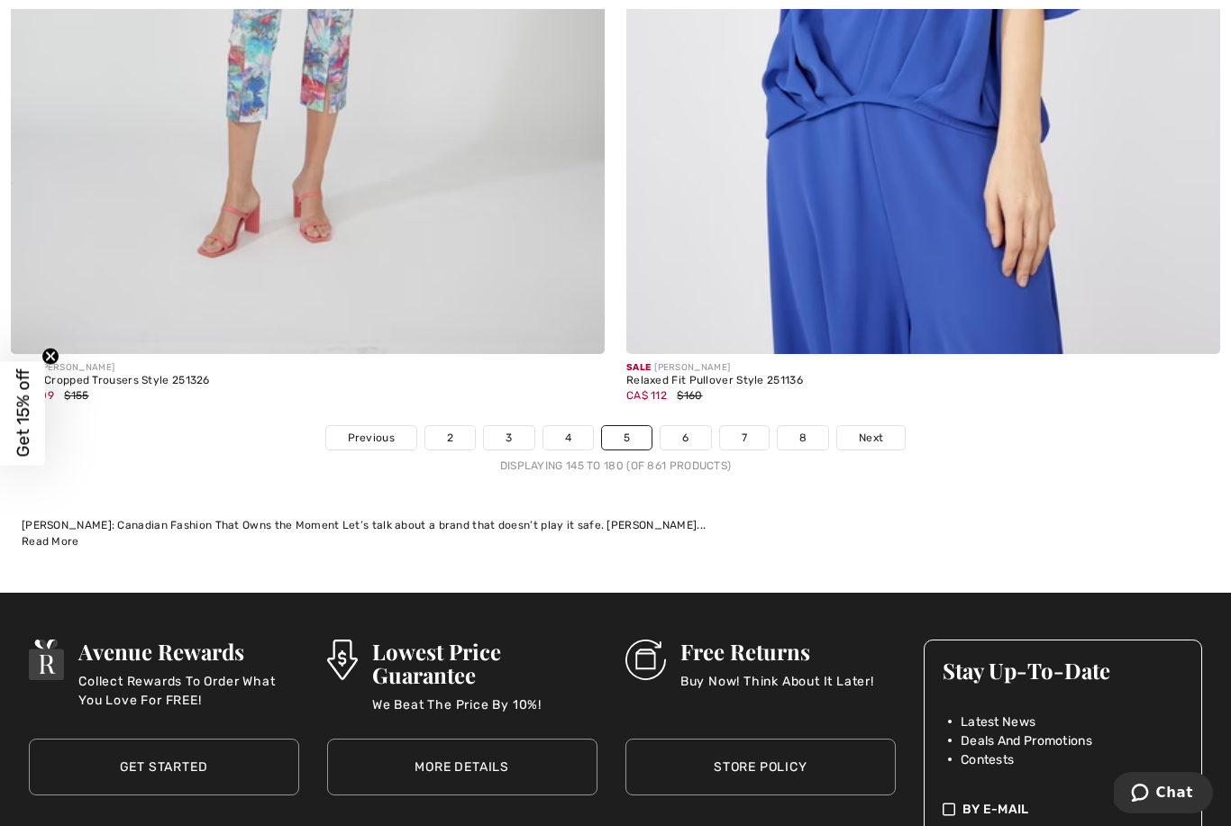
scroll to position [17986, 0]
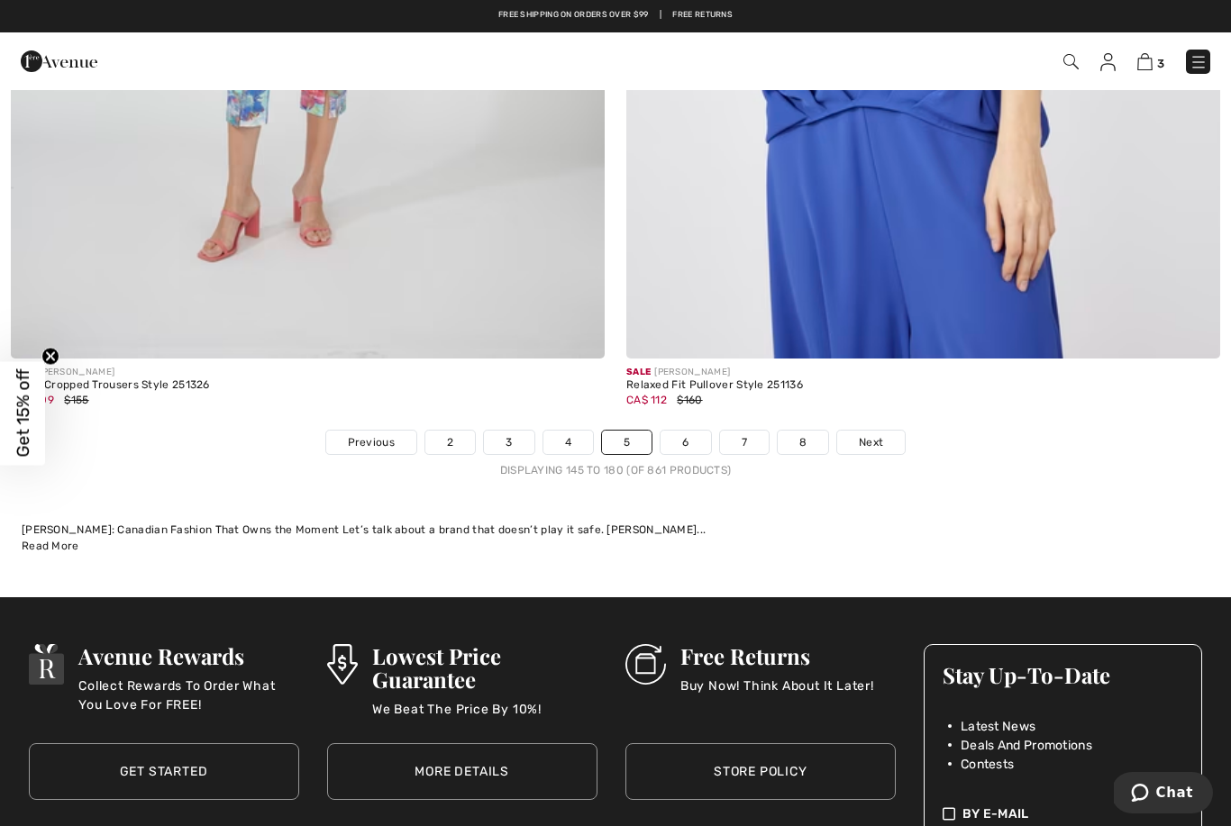
click at [695, 431] on link "6" at bounding box center [685, 442] width 50 height 23
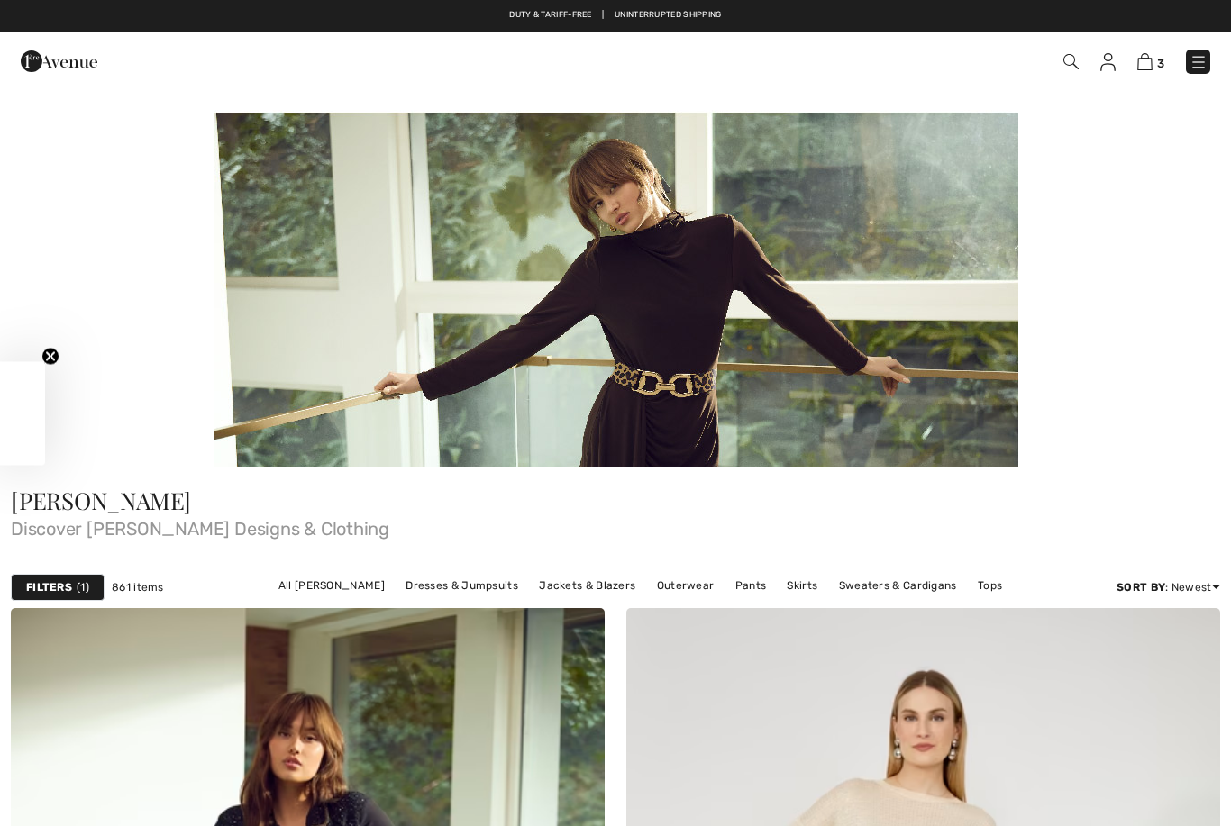
scroll to position [25, 0]
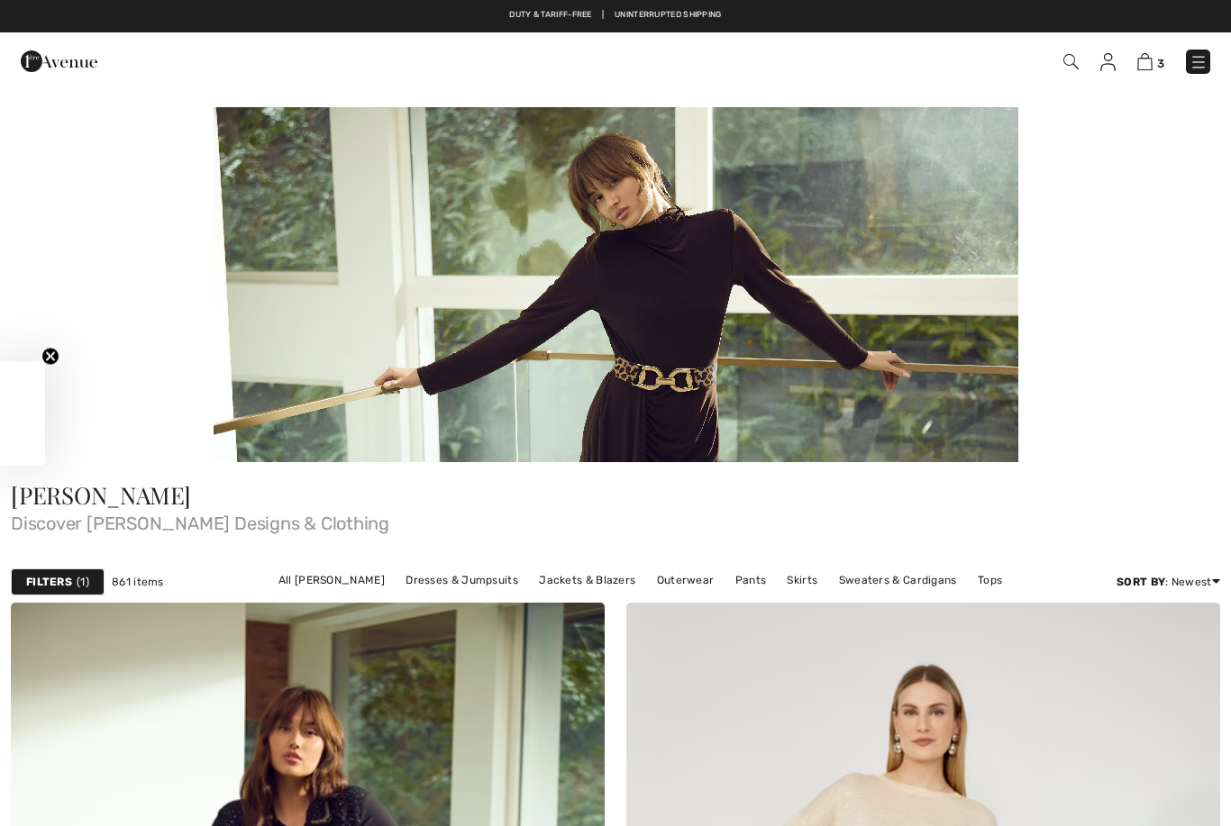
checkbox input "true"
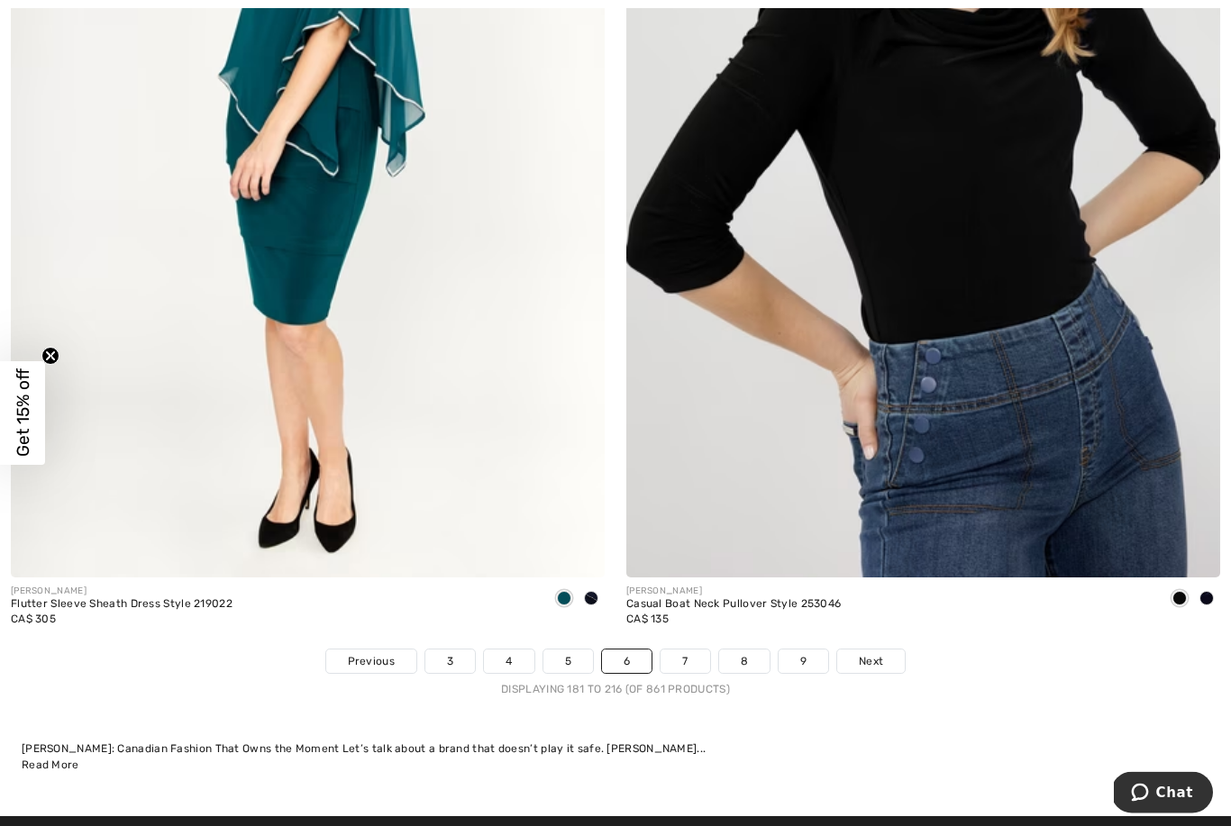
scroll to position [17767, 0]
click at [680, 650] on link "7" at bounding box center [684, 660] width 49 height 23
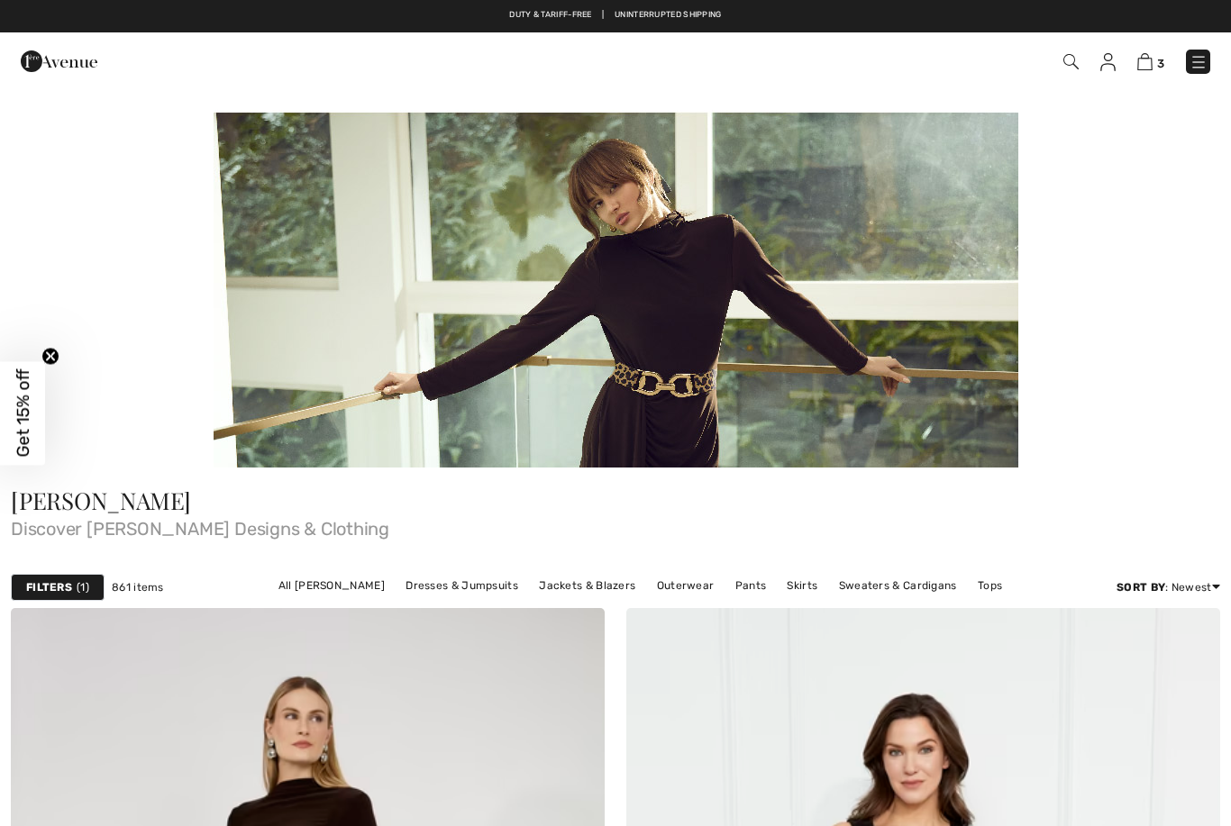
checkbox input "true"
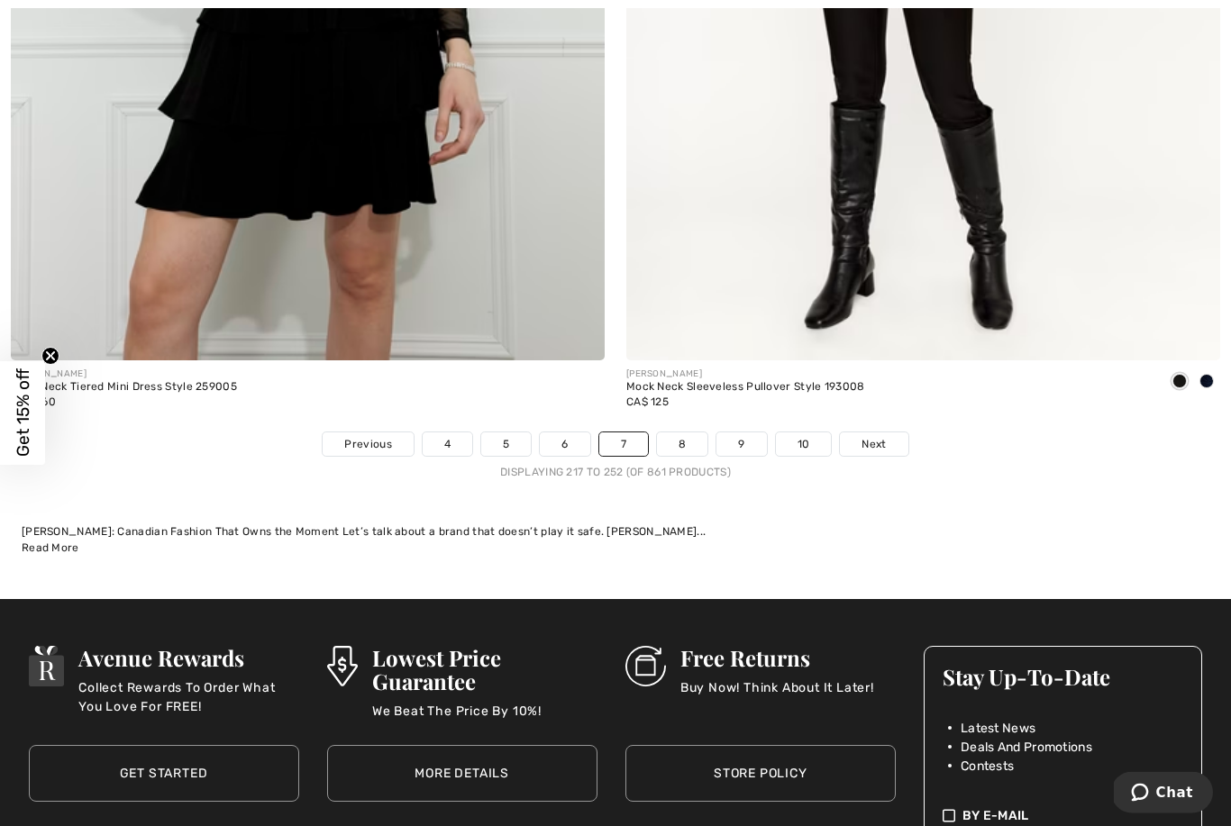
scroll to position [17984, 0]
click at [686, 433] on link "8" at bounding box center [682, 443] width 50 height 23
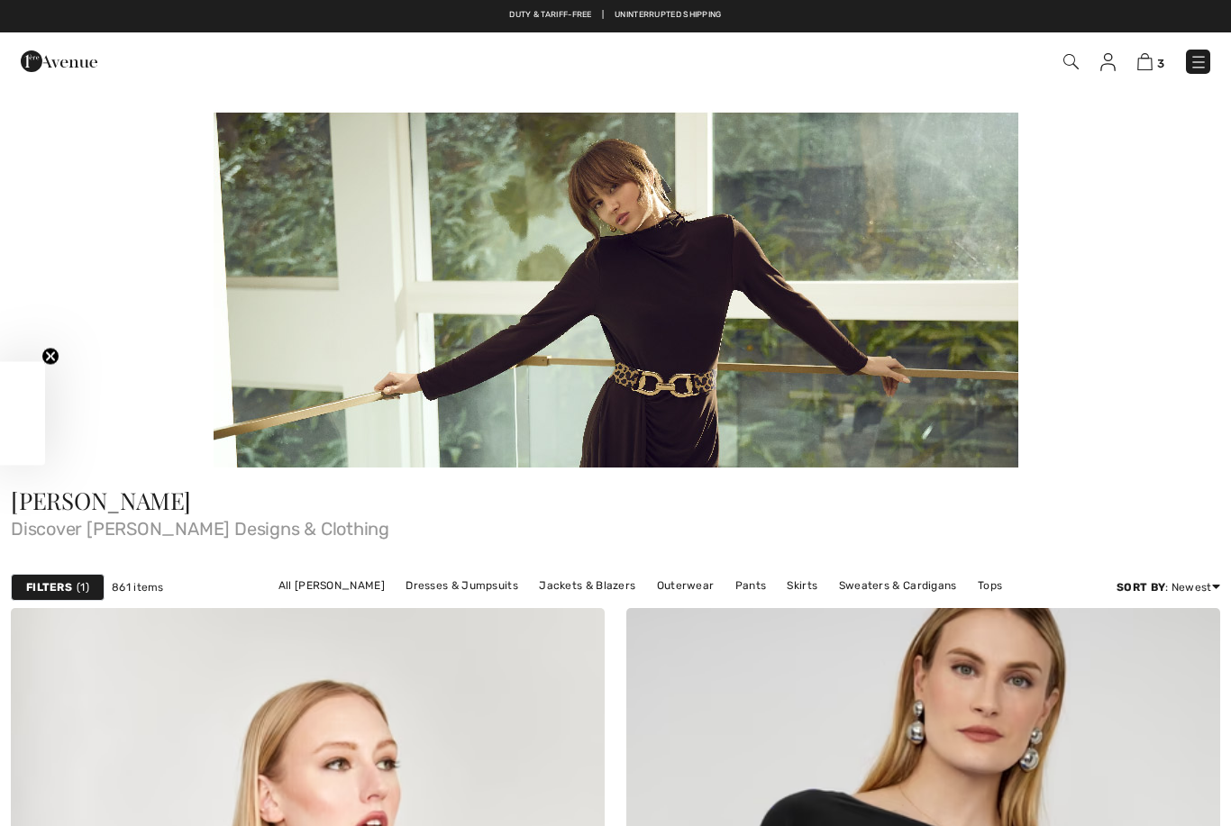
checkbox input "true"
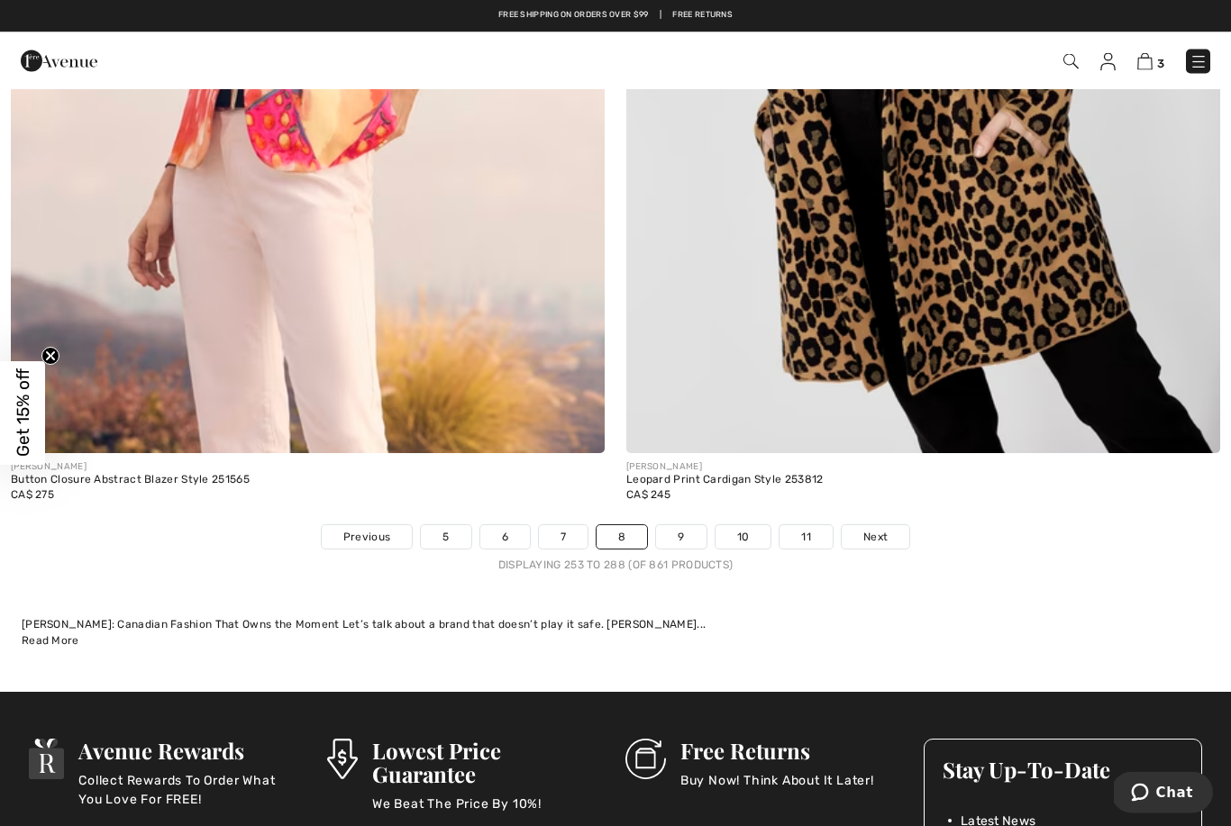
scroll to position [17891, 0]
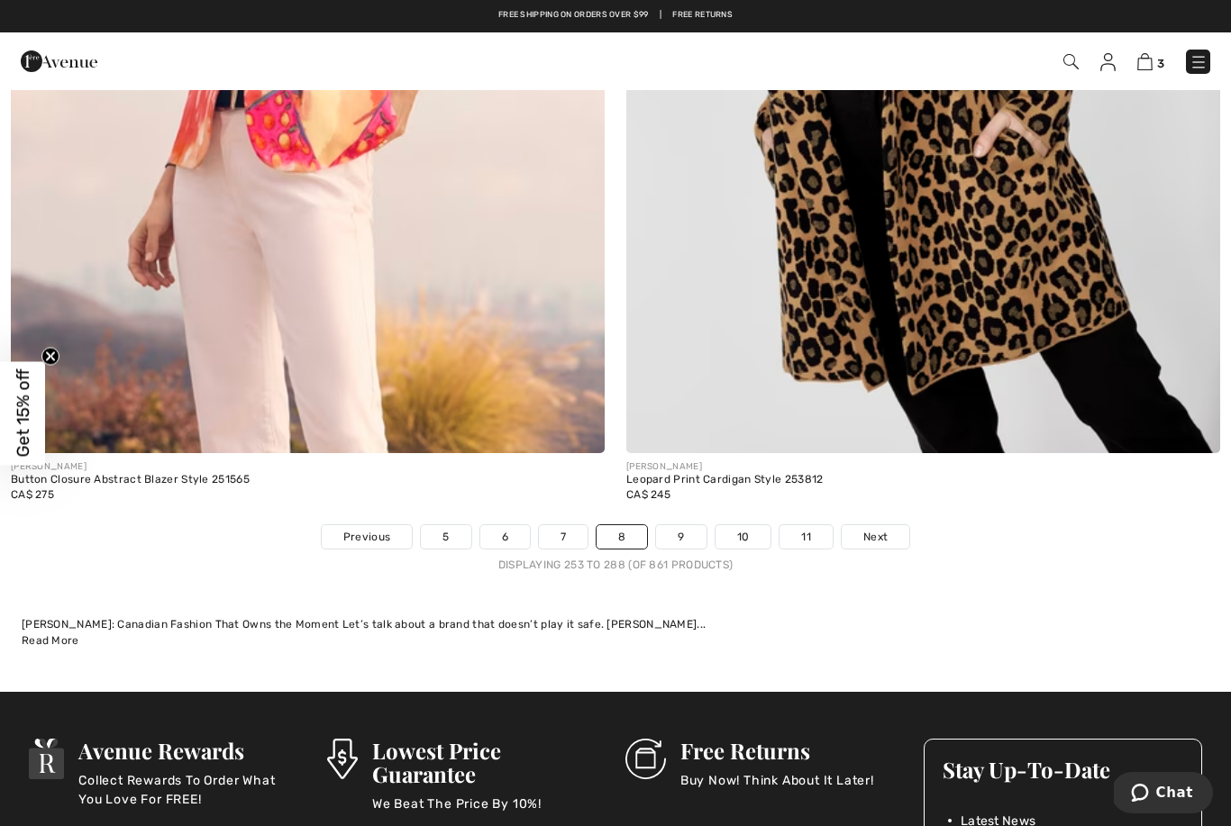
click at [687, 525] on link "9" at bounding box center [681, 536] width 50 height 23
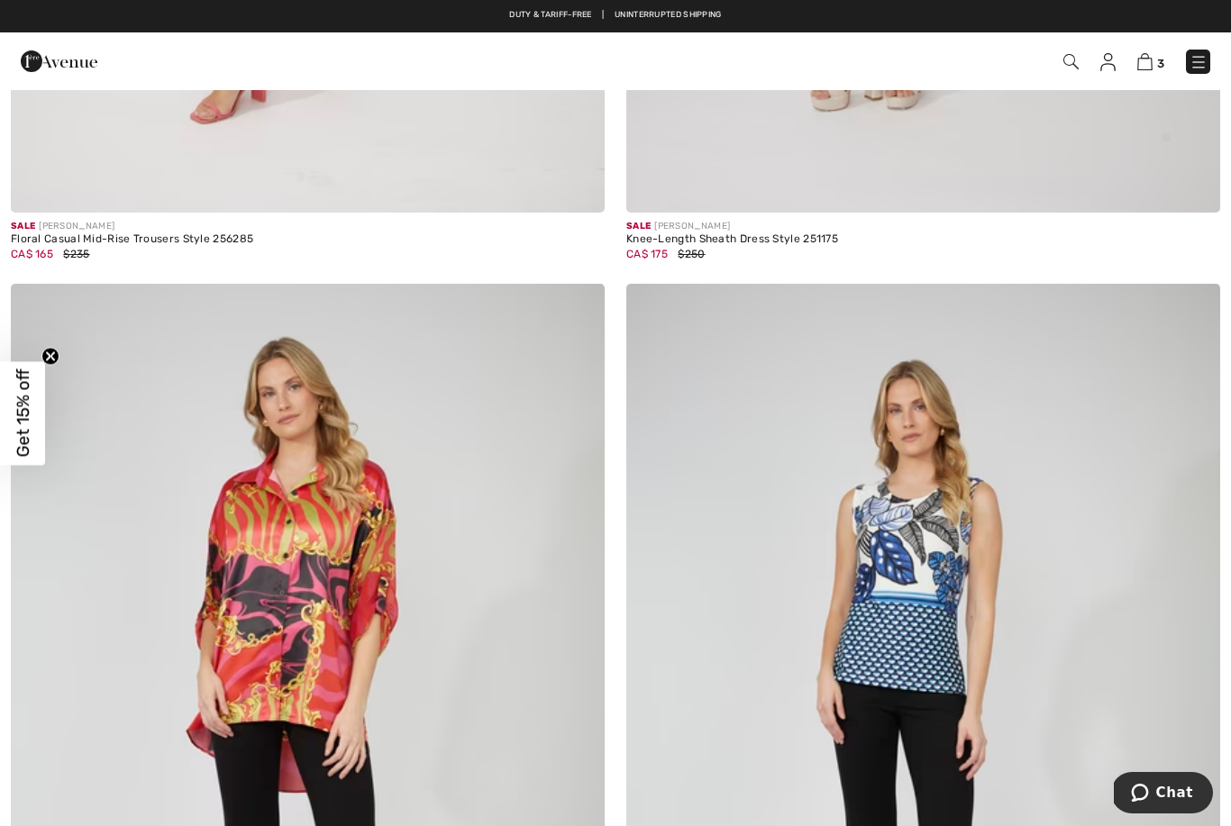
scroll to position [3207, 0]
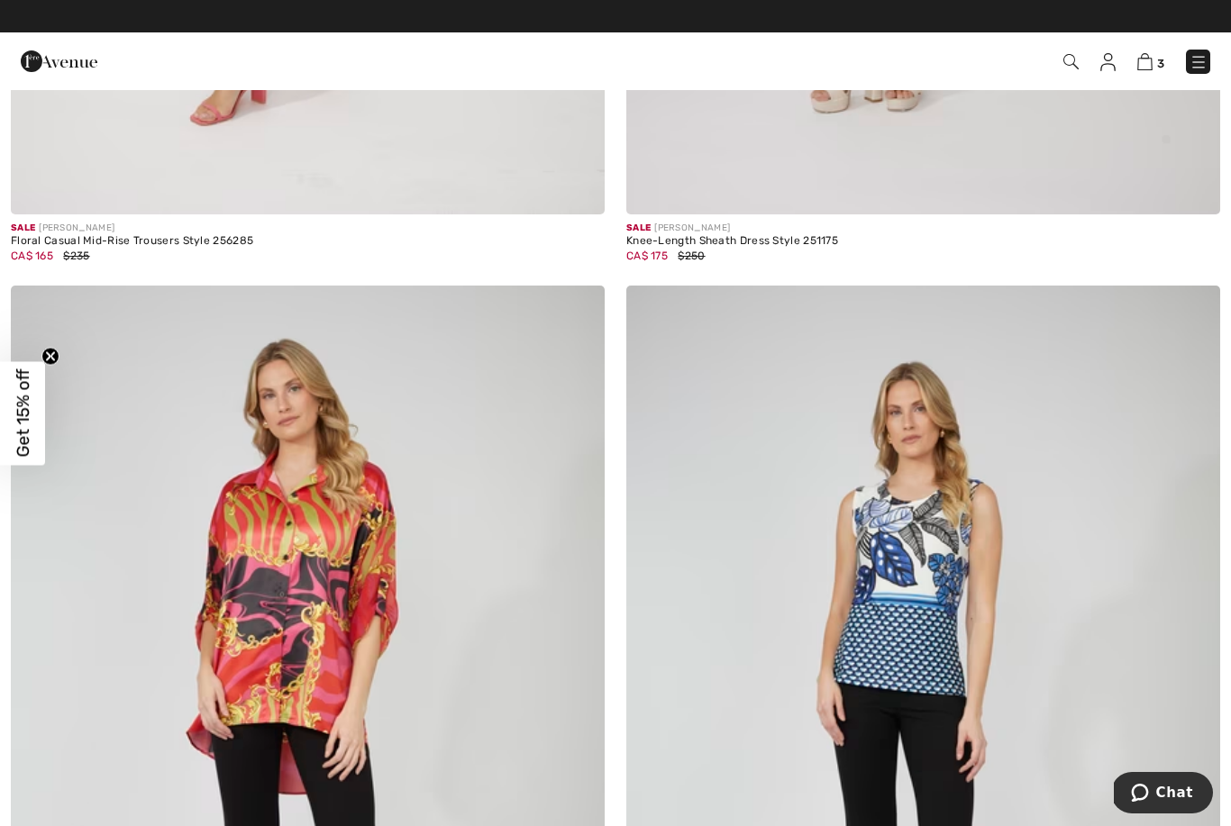
click at [1140, 59] on img at bounding box center [1144, 61] width 15 height 17
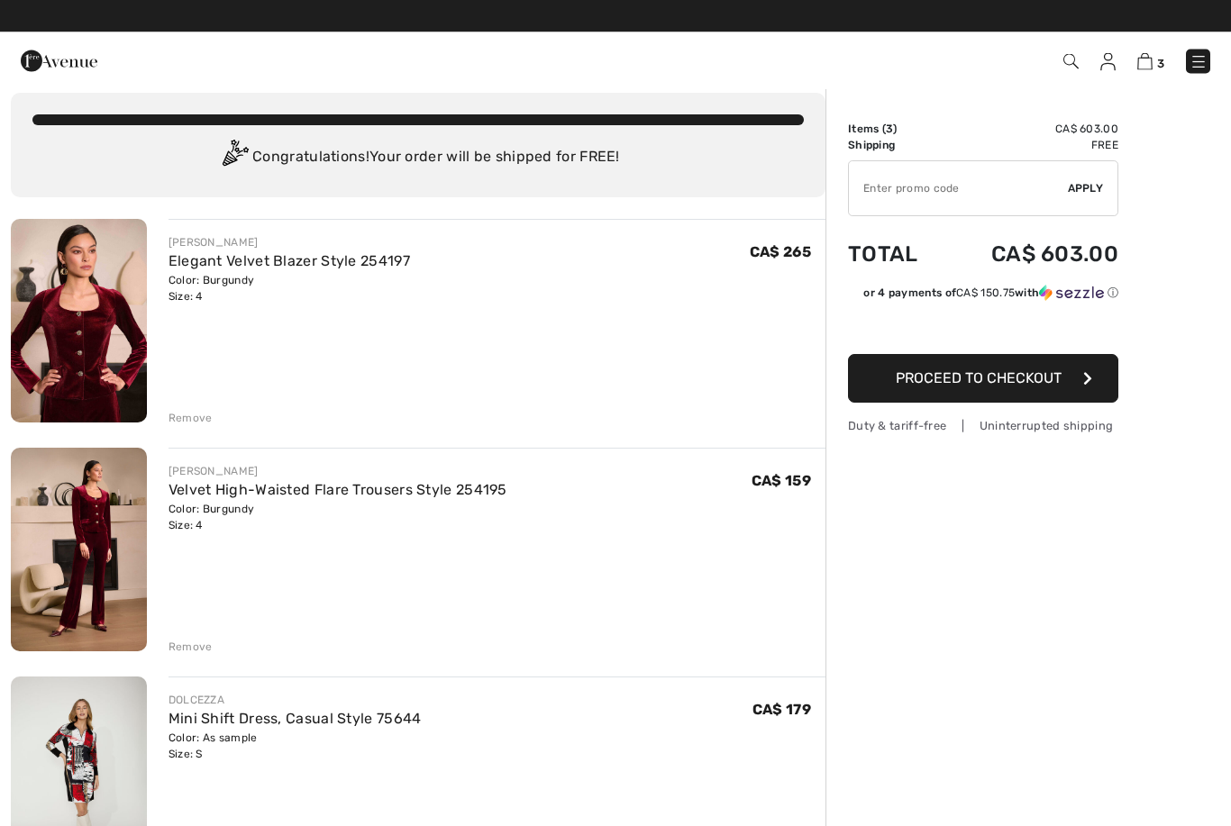
scroll to position [17, 0]
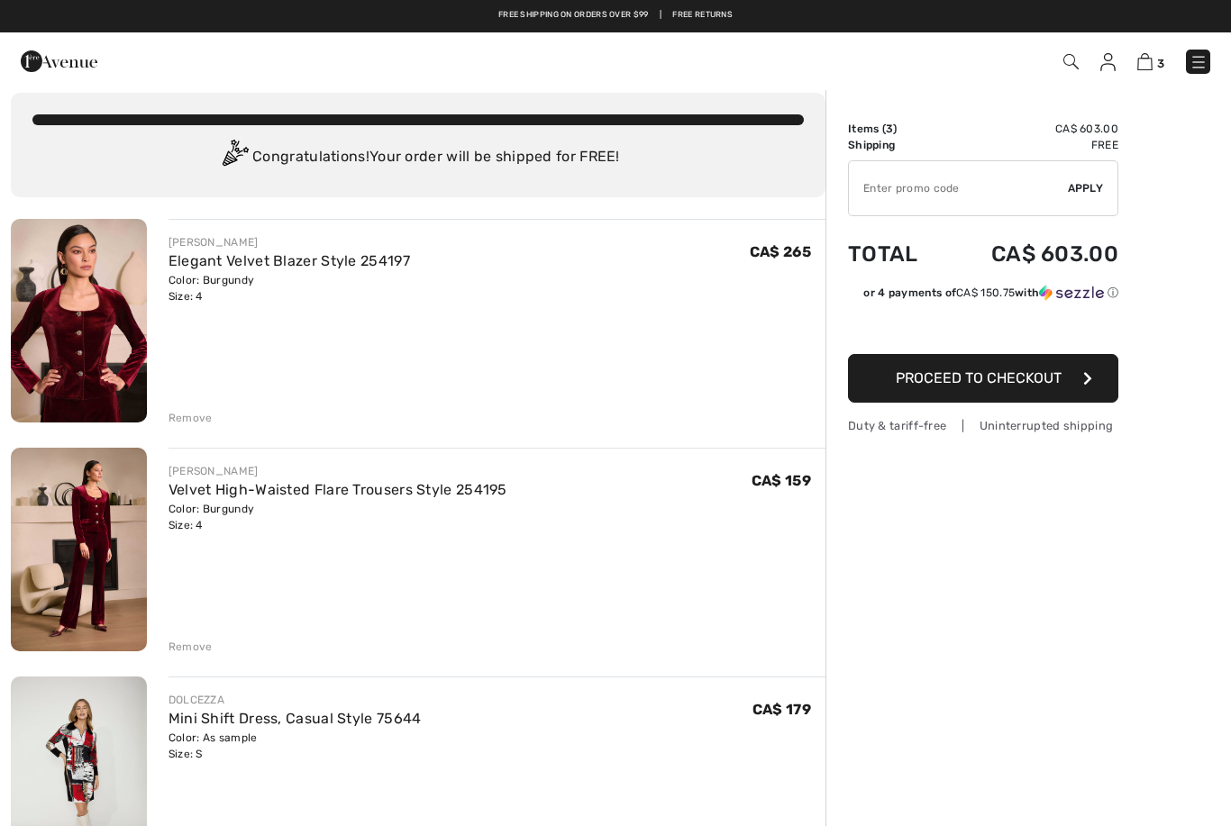
click at [182, 415] on div "Remove" at bounding box center [190, 418] width 44 height 16
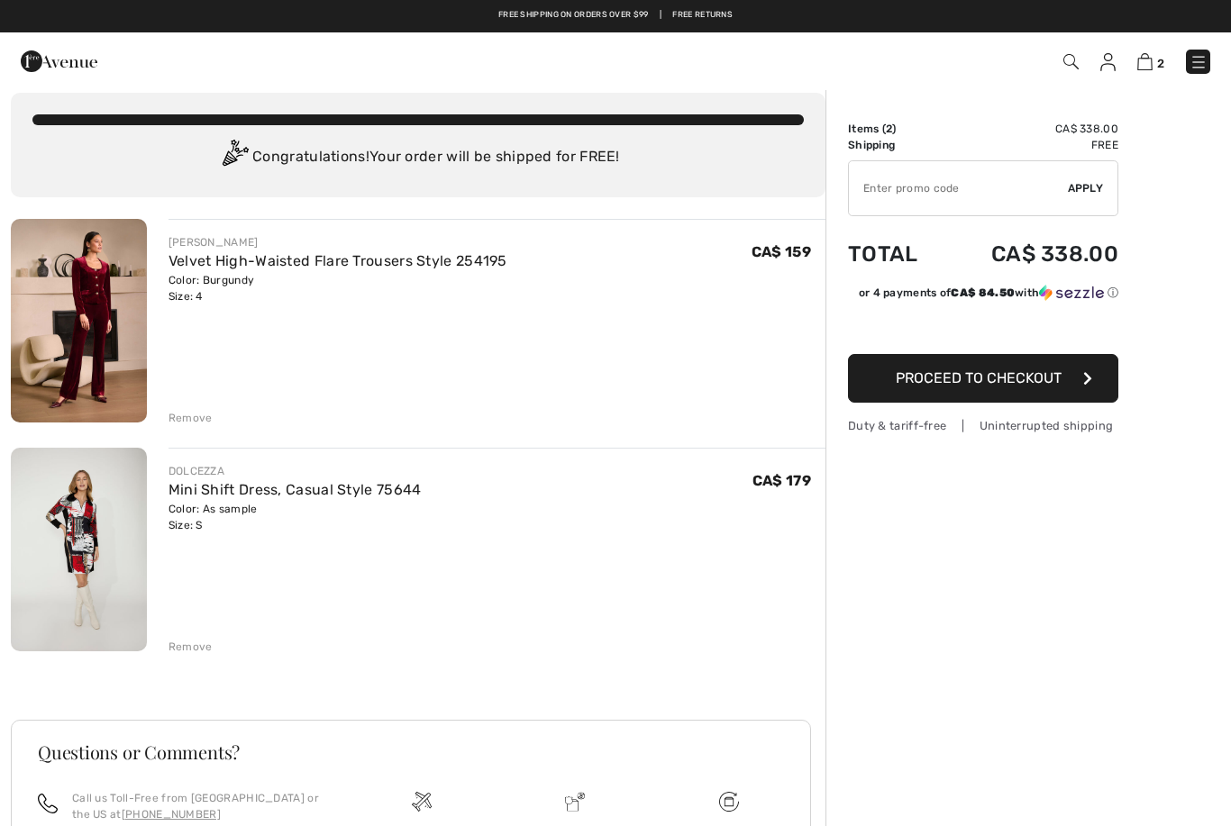
click at [186, 415] on div "Remove" at bounding box center [190, 418] width 44 height 16
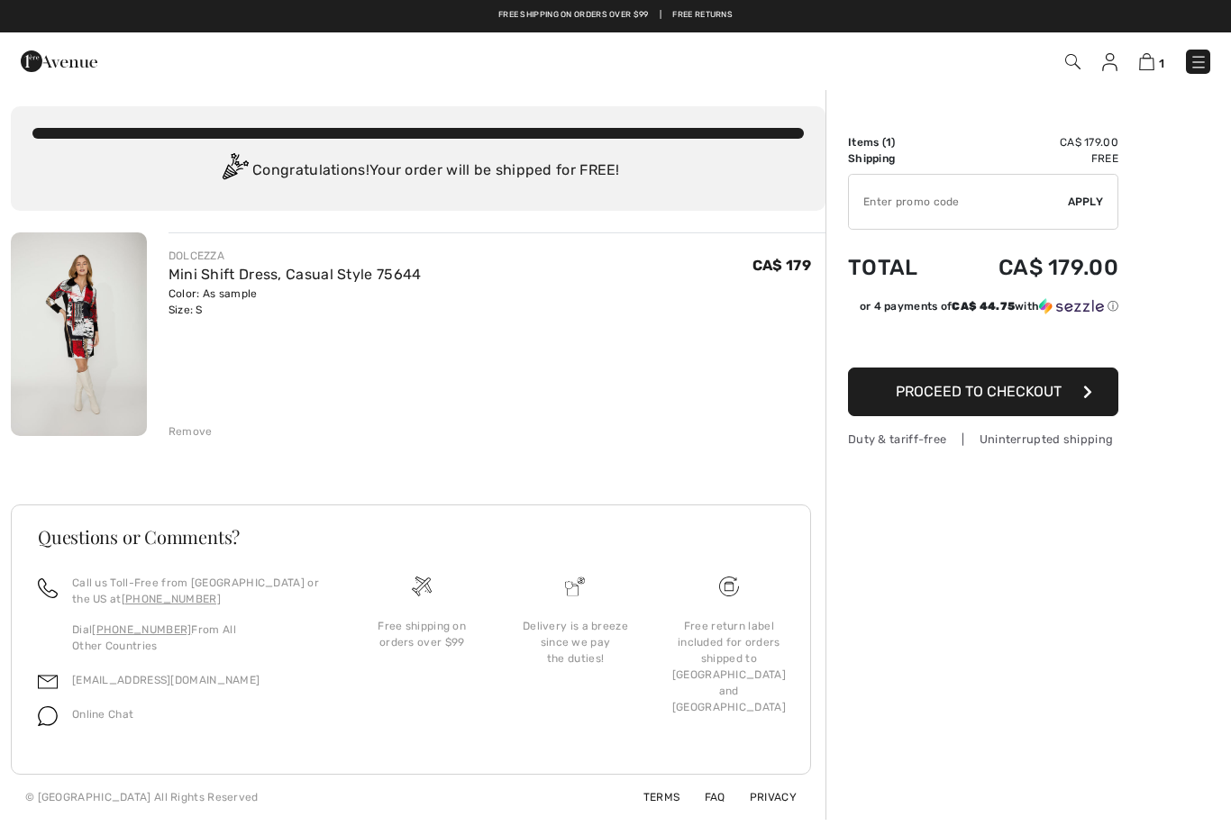
scroll to position [61, 0]
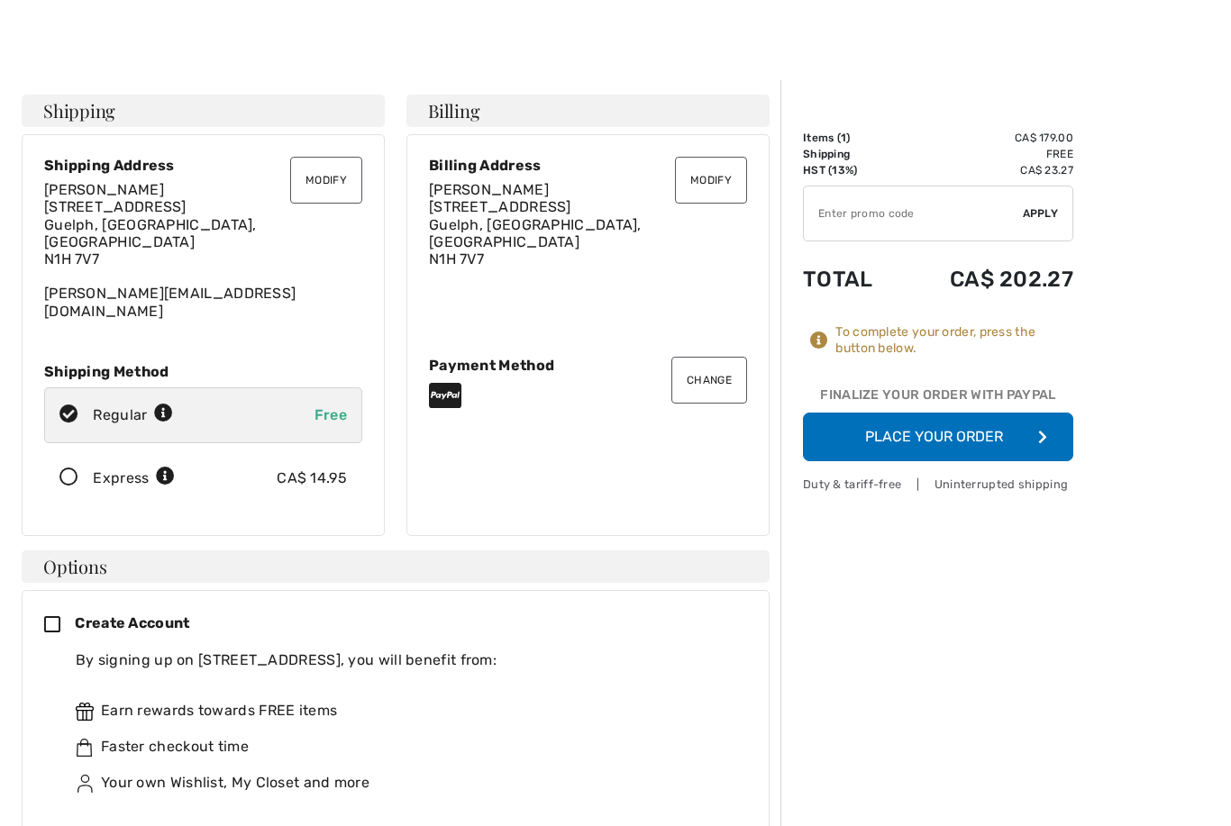
scroll to position [8, 0]
click at [885, 211] on input "TEXT" at bounding box center [913, 213] width 219 height 54
type input "NEW15"
click at [1042, 214] on span "Apply" at bounding box center [1040, 214] width 36 height 16
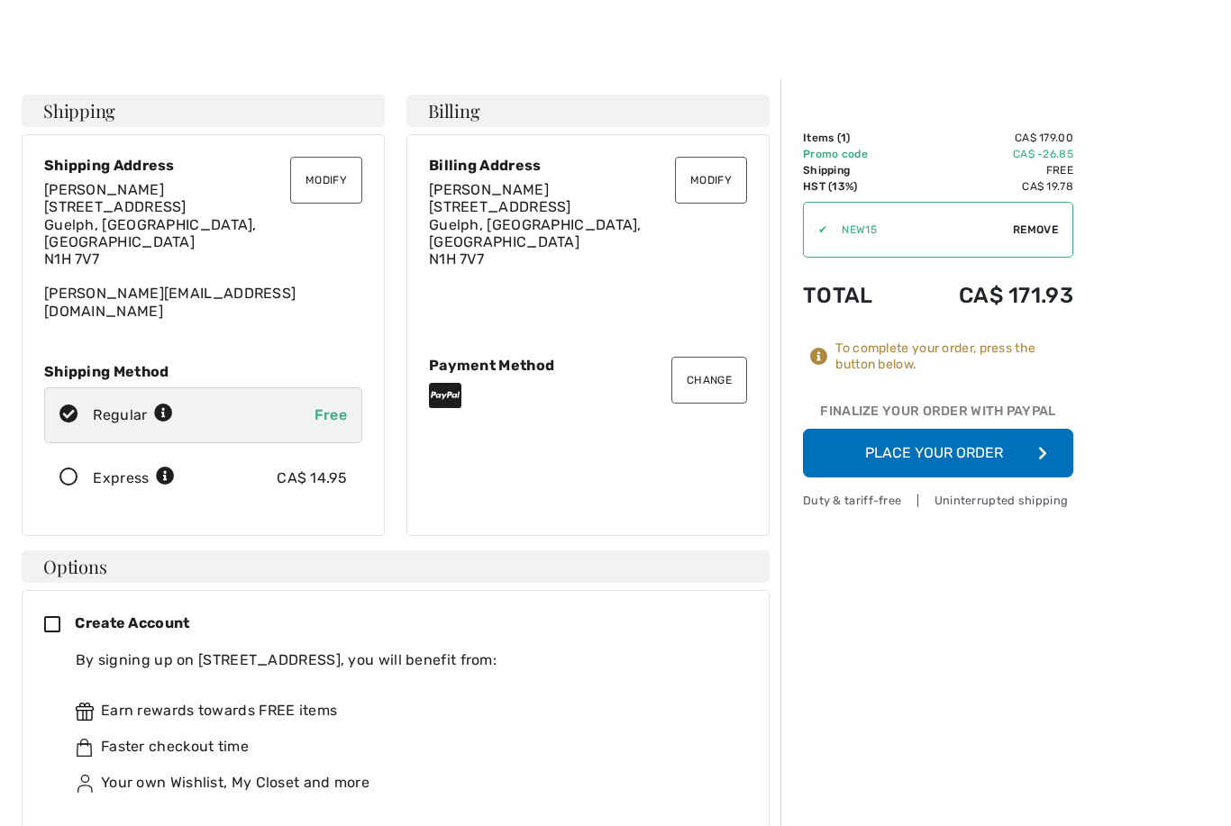
scroll to position [8, 0]
click at [958, 452] on button "Place Your Order" at bounding box center [938, 453] width 270 height 49
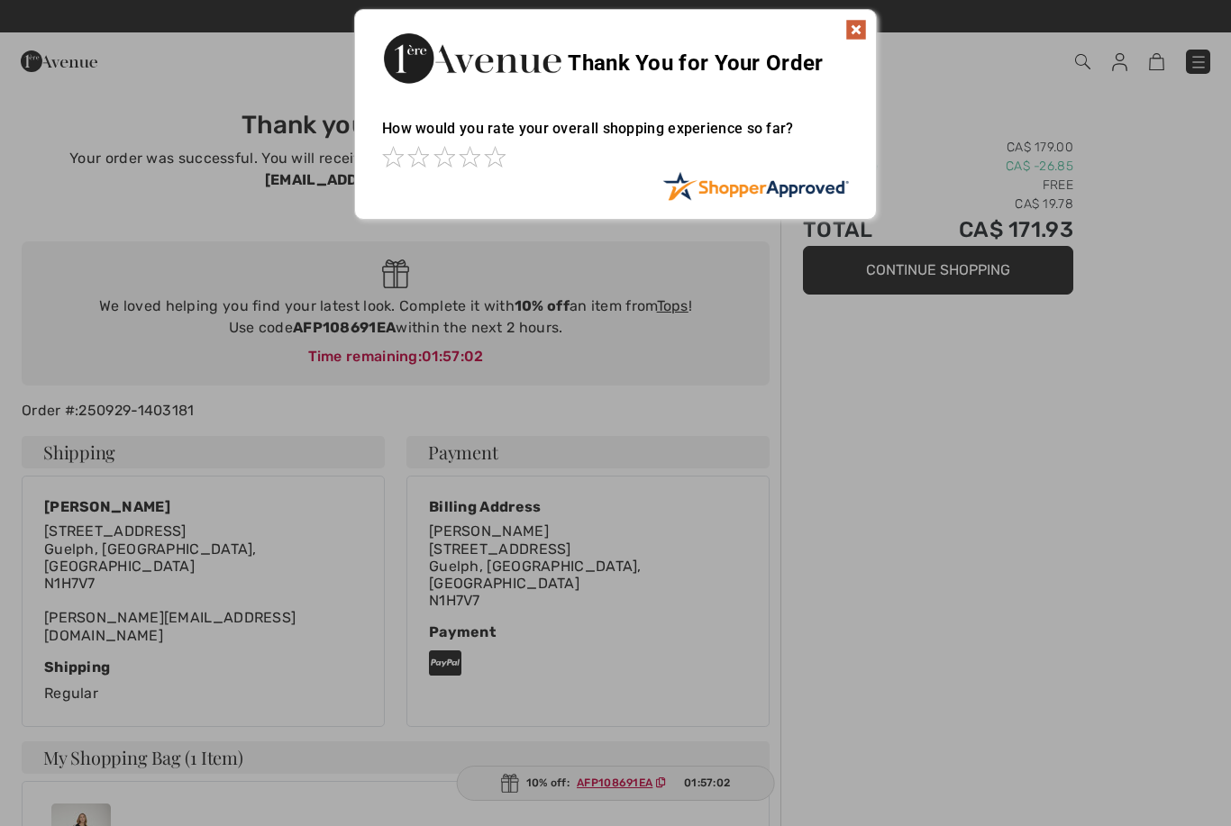
click at [862, 23] on img at bounding box center [856, 30] width 22 height 22
